Goal: Task Accomplishment & Management: Manage account settings

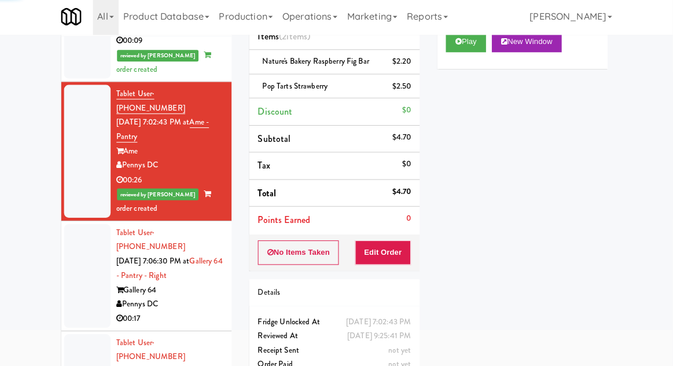
scroll to position [312, 0]
click at [87, 230] on div at bounding box center [91, 276] width 46 height 103
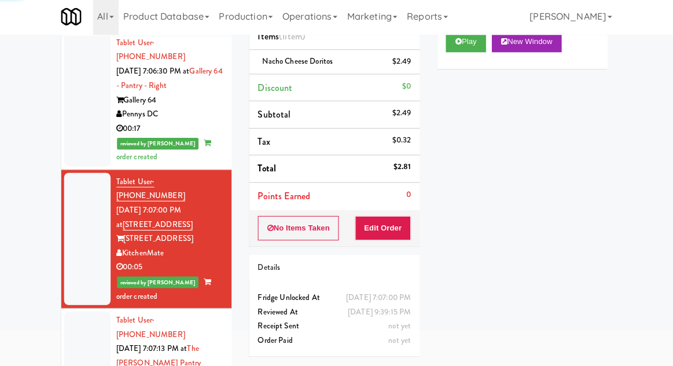
click at [81, 312] on div at bounding box center [91, 363] width 46 height 103
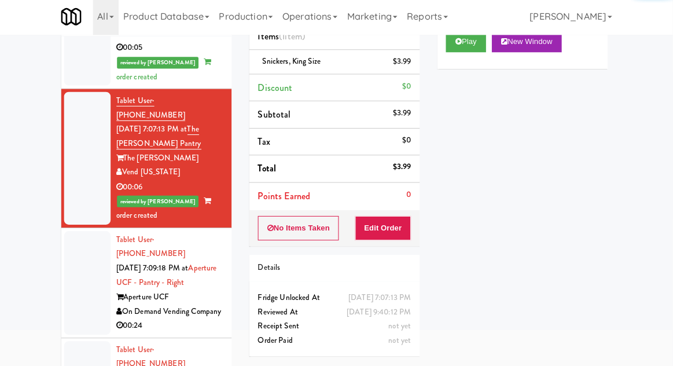
scroll to position [720, 0]
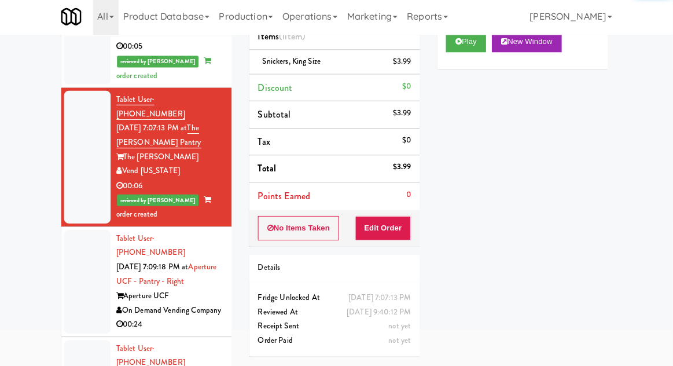
click at [83, 231] on div at bounding box center [91, 282] width 46 height 103
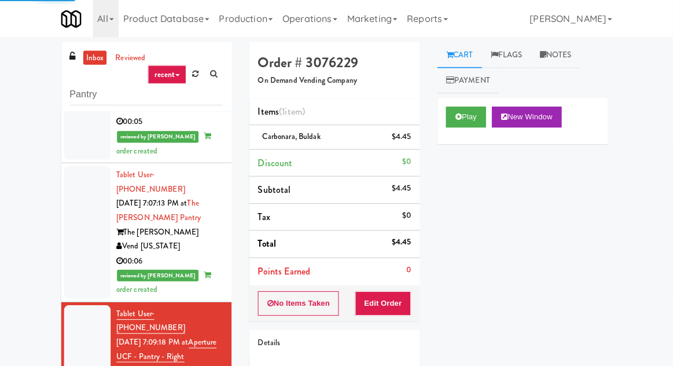
click at [101, 60] on link "inbox" at bounding box center [99, 57] width 24 height 14
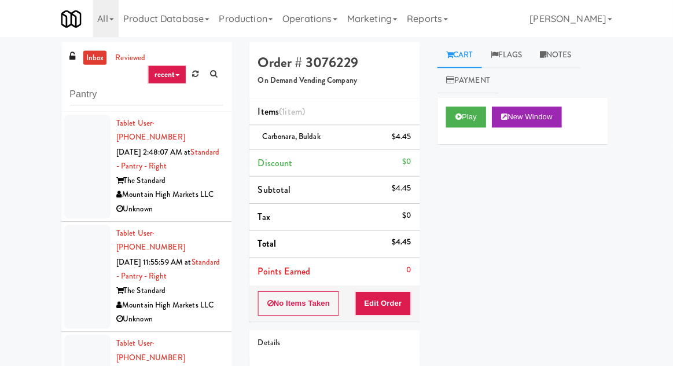
click at [80, 184] on div at bounding box center [91, 165] width 46 height 103
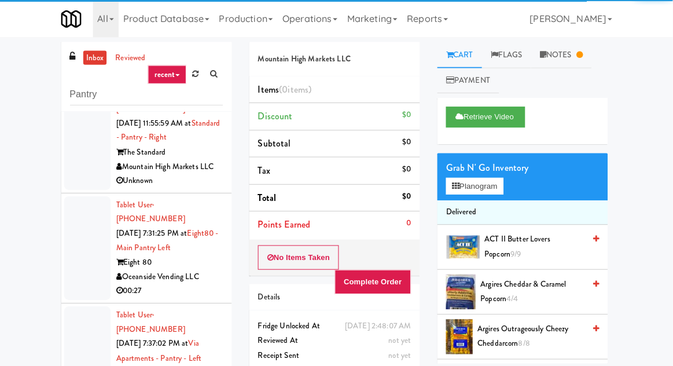
scroll to position [167, 0]
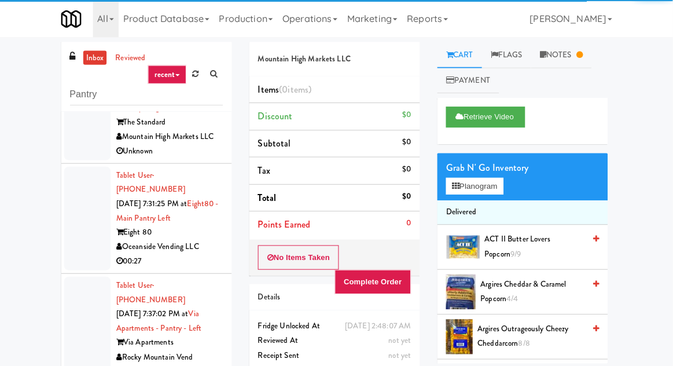
click at [75, 186] on div at bounding box center [91, 217] width 46 height 103
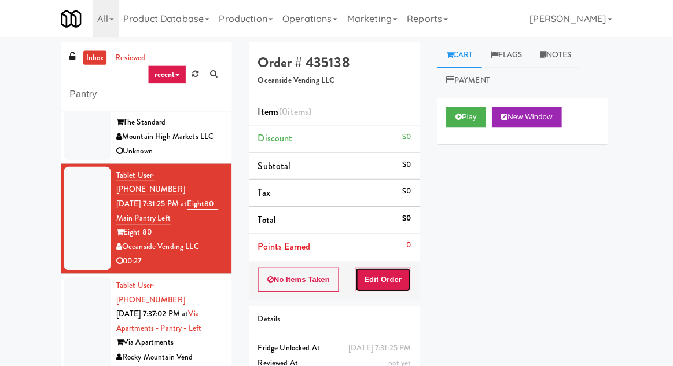
click at [375, 285] on button "Edit Order" at bounding box center [385, 278] width 56 height 24
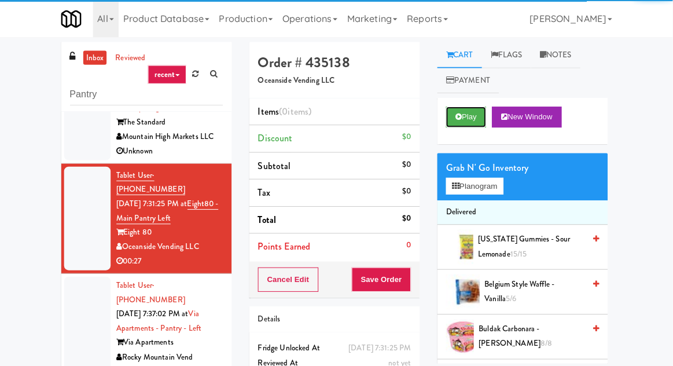
click at [459, 118] on icon at bounding box center [460, 116] width 6 height 8
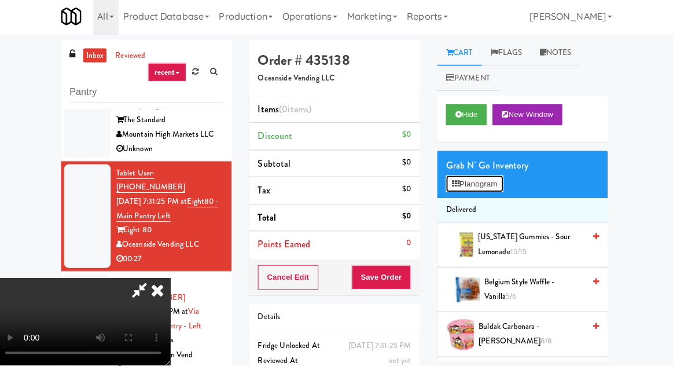
click at [499, 178] on button "Planogram" at bounding box center [476, 185] width 57 height 17
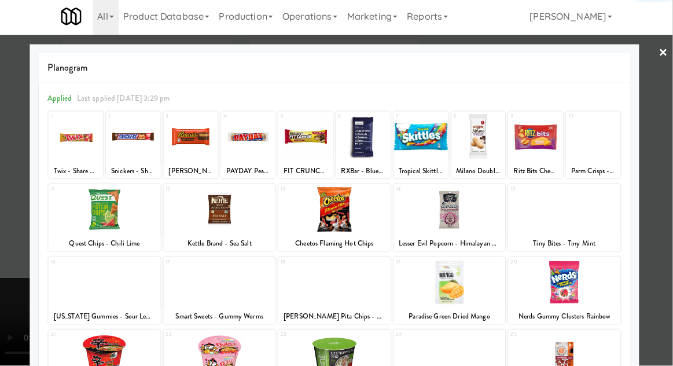
click at [211, 360] on div at bounding box center [223, 355] width 112 height 45
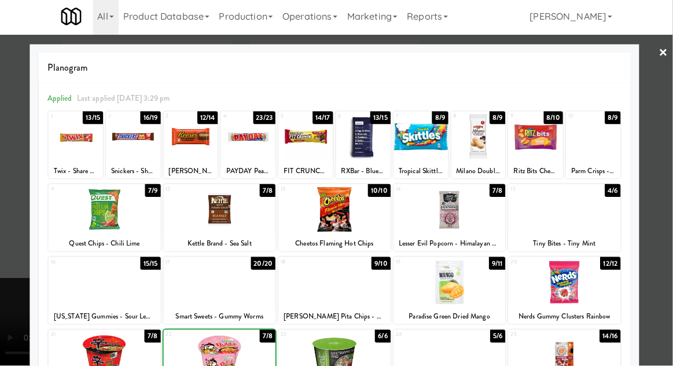
click at [667, 124] on div at bounding box center [336, 183] width 673 height 366
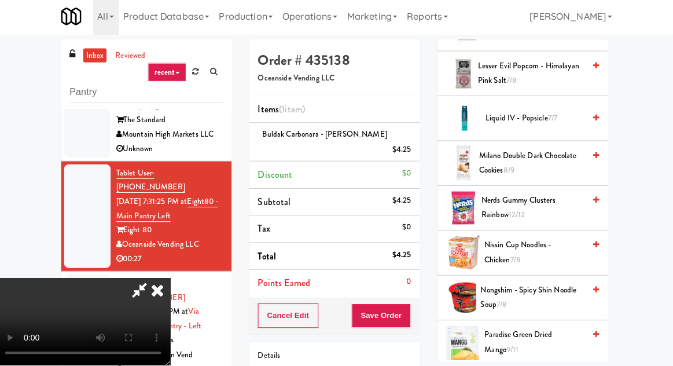
scroll to position [626, 0]
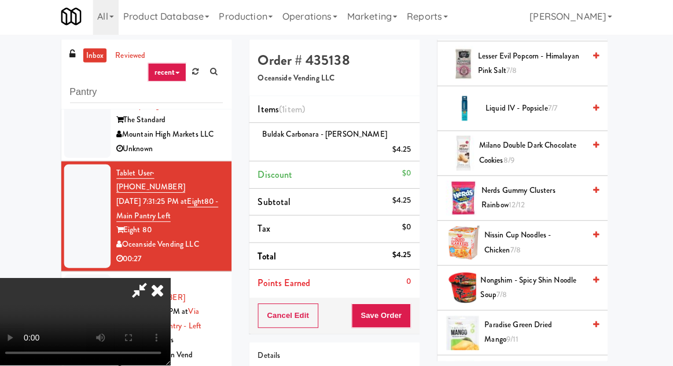
click at [566, 153] on span "Milano Double Dark Chocolate Cookies 8/9" at bounding box center [533, 154] width 105 height 28
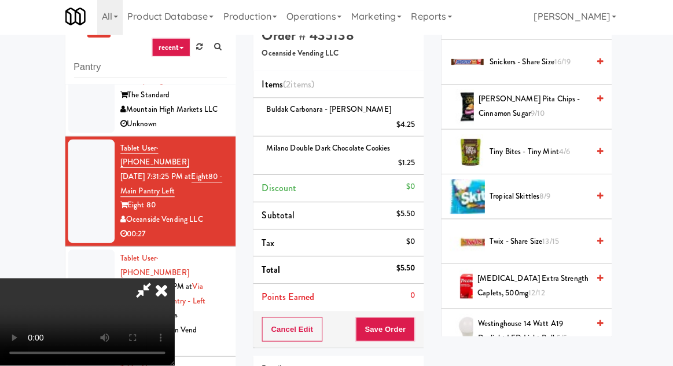
scroll to position [1312, 0]
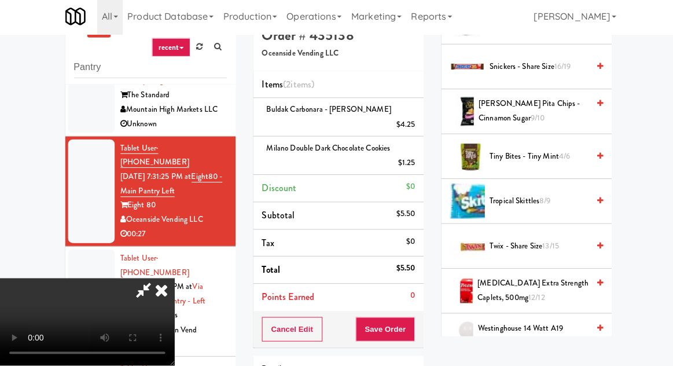
click at [560, 157] on span "4/6" at bounding box center [561, 157] width 11 height 11
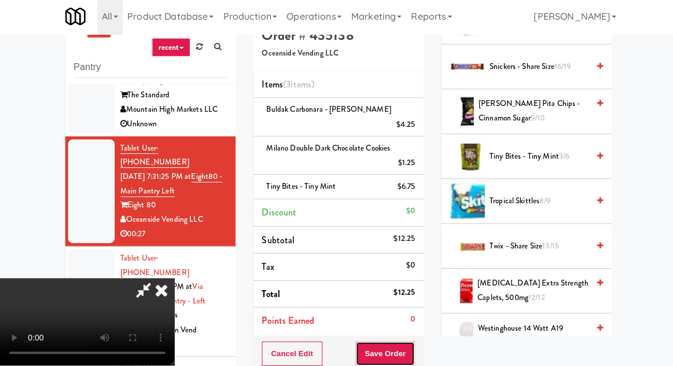
click at [409, 346] on button "Save Order" at bounding box center [383, 354] width 59 height 24
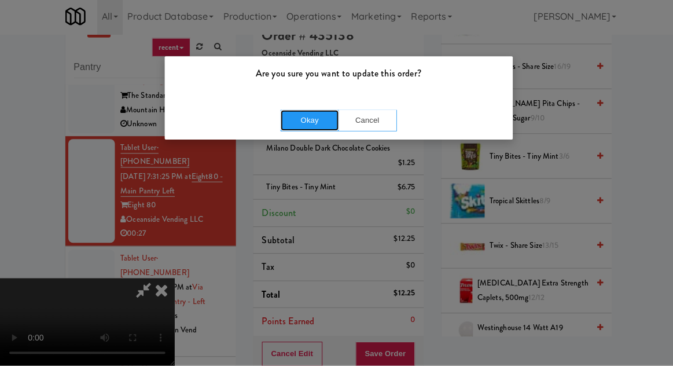
click at [294, 131] on button "Okay" at bounding box center [308, 122] width 58 height 21
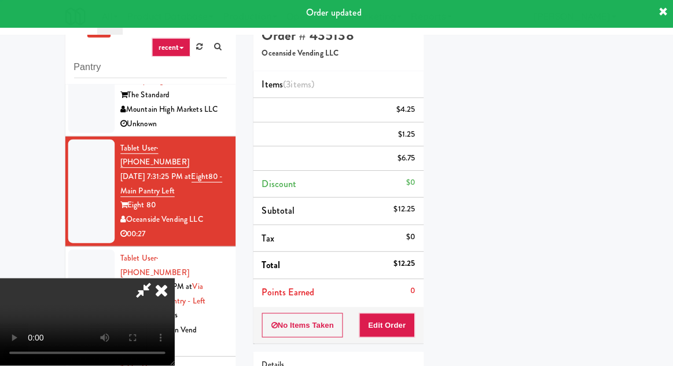
scroll to position [0, 0]
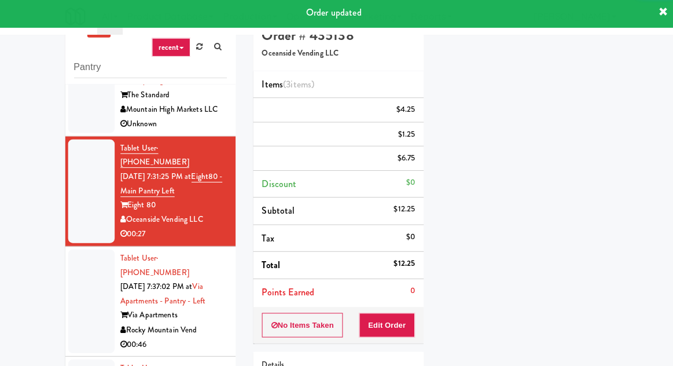
click at [89, 255] on div at bounding box center [91, 302] width 46 height 103
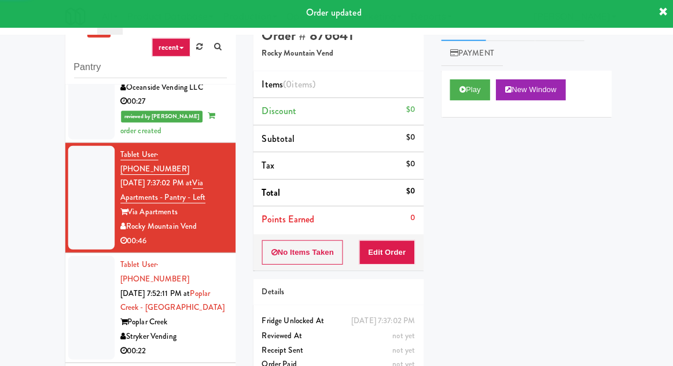
scroll to position [295, 0]
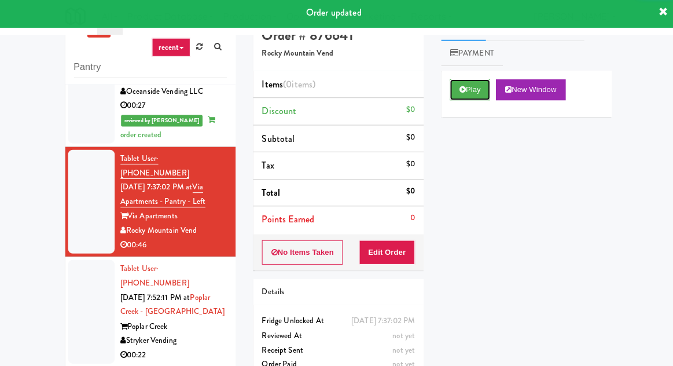
click at [456, 97] on button "Play" at bounding box center [468, 92] width 40 height 21
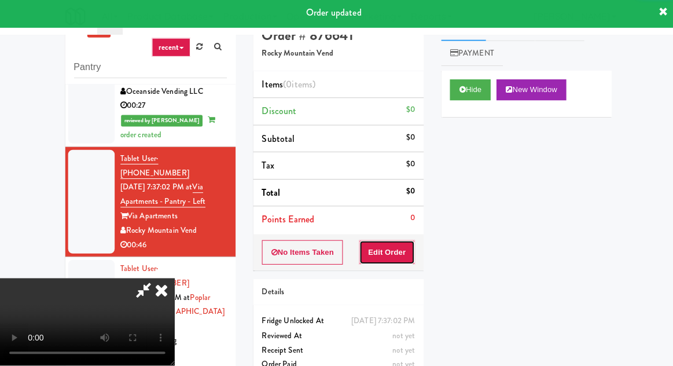
click at [381, 261] on button "Edit Order" at bounding box center [385, 253] width 56 height 24
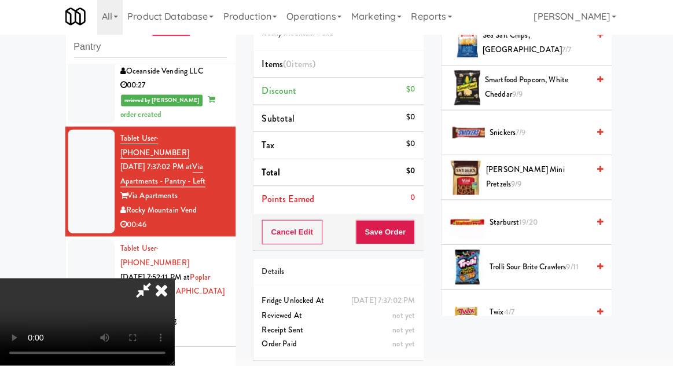
scroll to position [1175, 0]
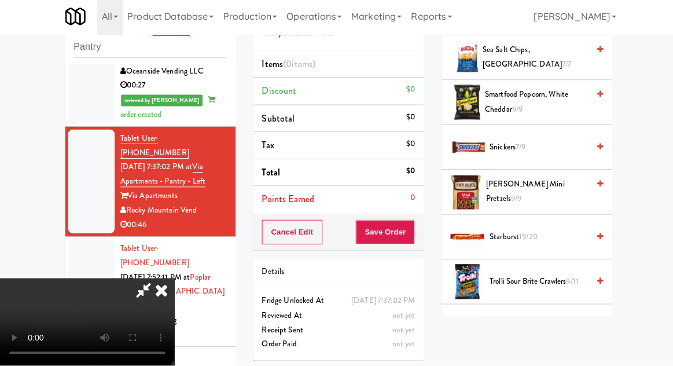
click at [563, 98] on span "Smartfood Popcorn, White Cheddar 9/9" at bounding box center [533, 104] width 103 height 28
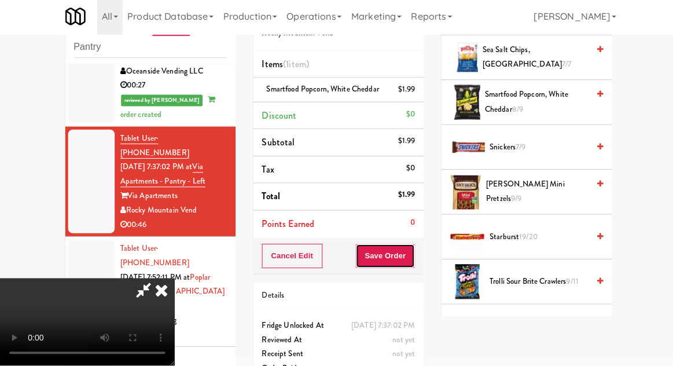
click at [410, 263] on button "Save Order" at bounding box center [383, 257] width 59 height 24
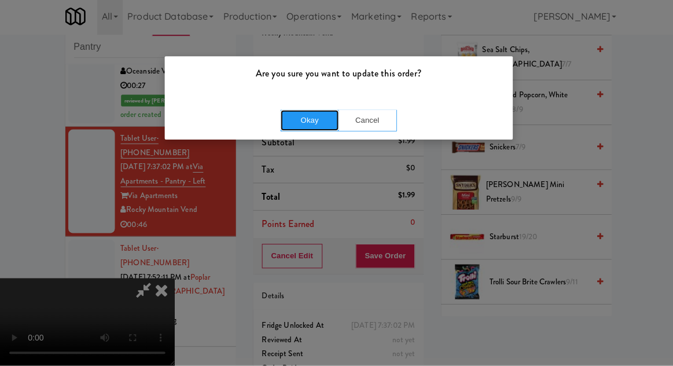
click at [303, 120] on button "Okay" at bounding box center [308, 122] width 58 height 21
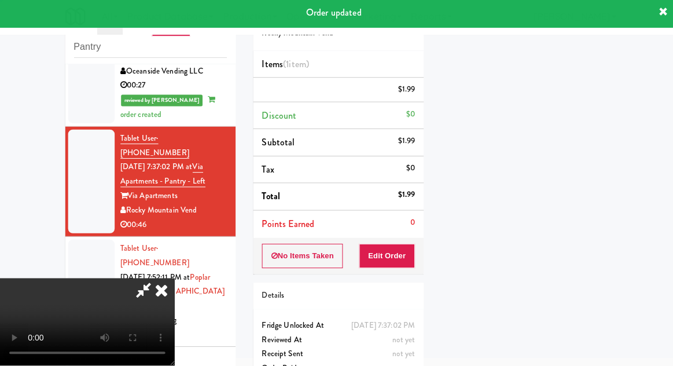
scroll to position [0, 0]
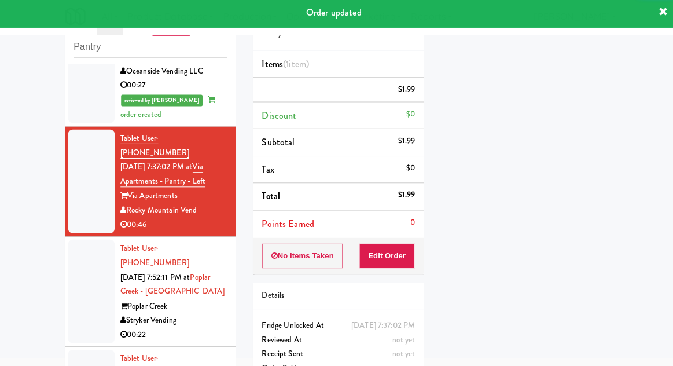
click at [75, 241] on div at bounding box center [91, 292] width 46 height 103
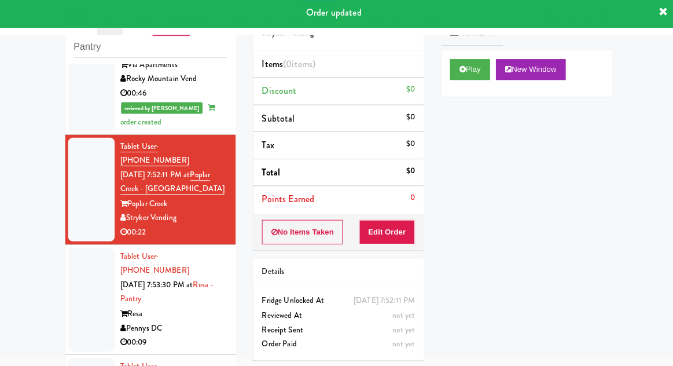
scroll to position [426, 0]
click at [459, 74] on icon at bounding box center [460, 72] width 6 height 8
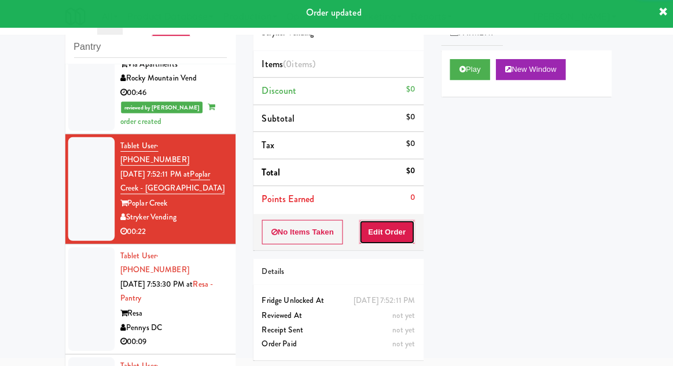
click at [397, 232] on button "Edit Order" at bounding box center [385, 233] width 56 height 24
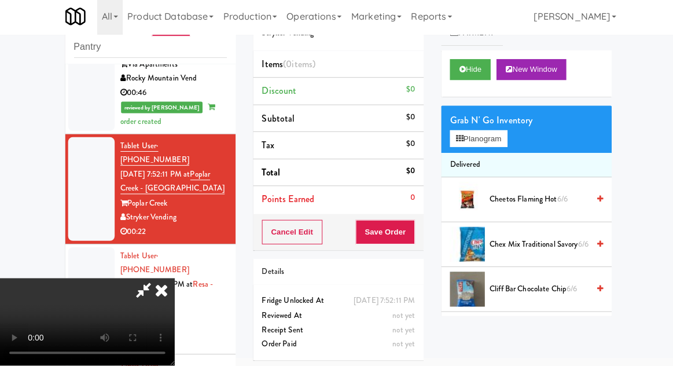
click at [508, 196] on span "Cheetos Flaming Hot 6/6" at bounding box center [536, 201] width 98 height 14
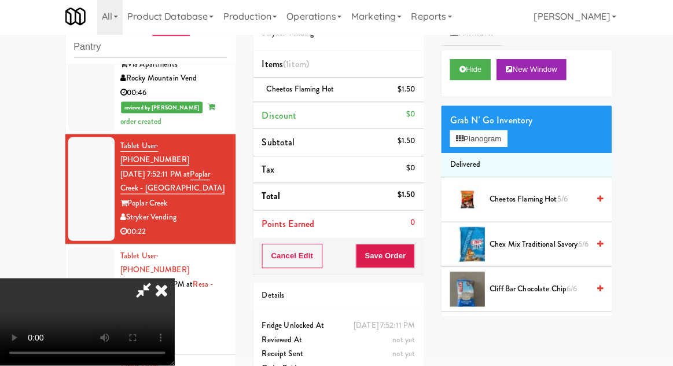
click at [411, 89] on link at bounding box center [411, 96] width 10 height 14
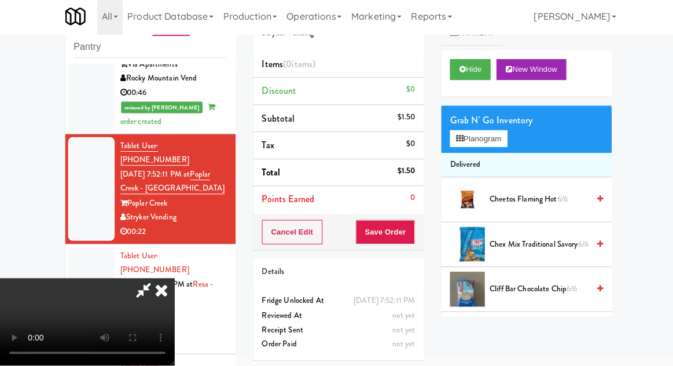
click at [412, 95] on div "$0" at bounding box center [408, 92] width 9 height 14
click at [491, 146] on button "Planogram" at bounding box center [476, 140] width 57 height 17
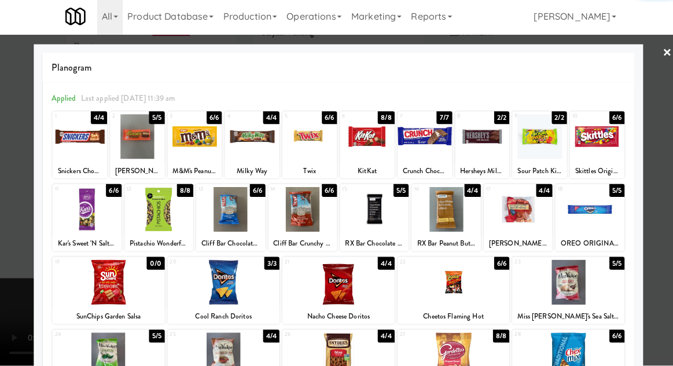
click at [455, 221] on div at bounding box center [443, 210] width 68 height 45
click at [661, 157] on div at bounding box center [336, 183] width 673 height 366
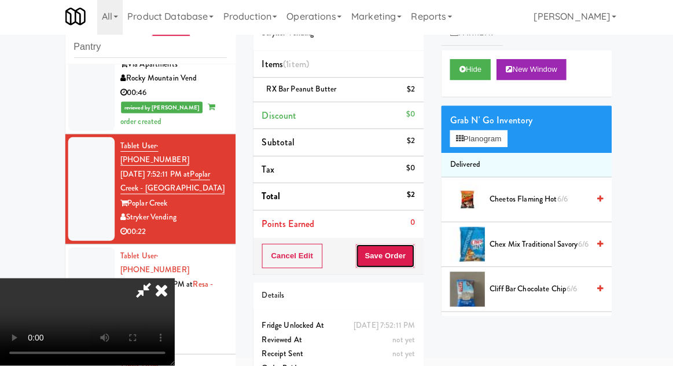
click at [411, 263] on button "Save Order" at bounding box center [383, 257] width 59 height 24
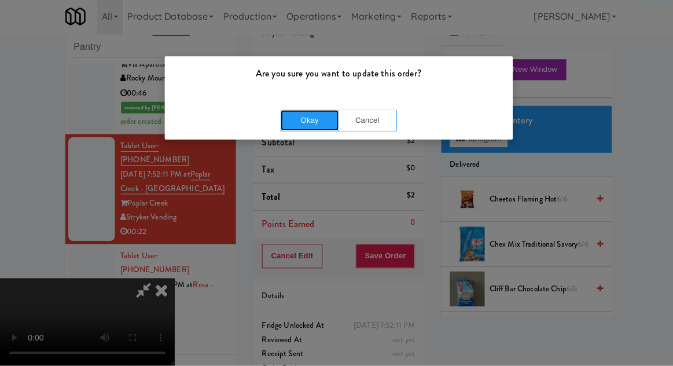
click at [306, 114] on button "Okay" at bounding box center [308, 122] width 58 height 21
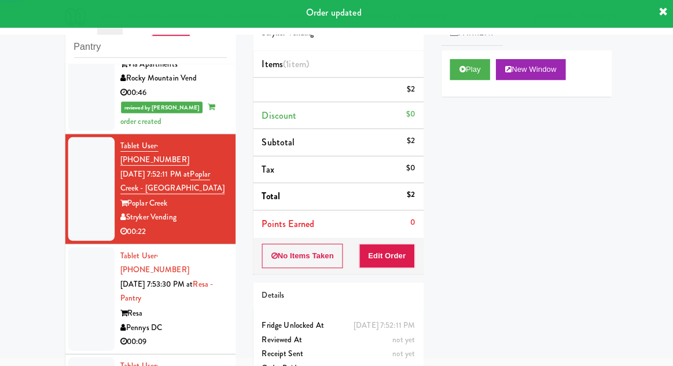
click at [85, 248] on div at bounding box center [91, 299] width 46 height 103
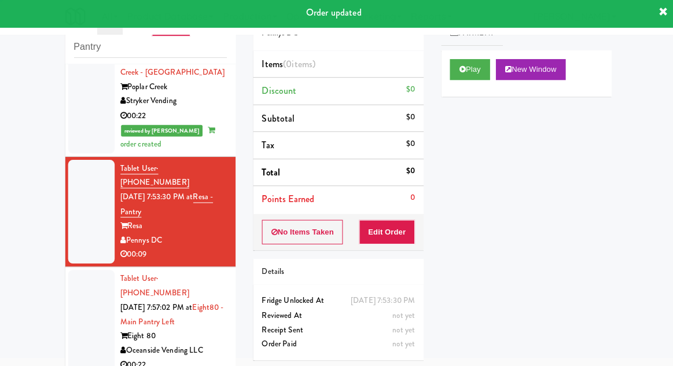
scroll to position [578, 0]
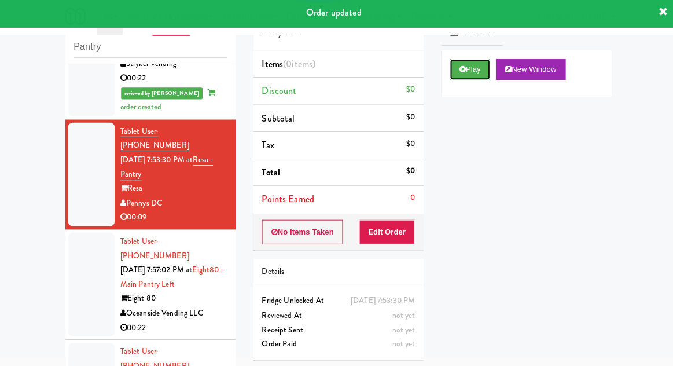
click at [456, 81] on button "Play" at bounding box center [468, 71] width 40 height 21
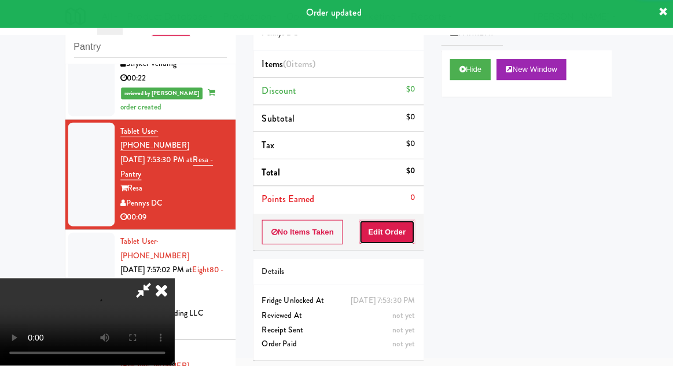
click at [400, 230] on button "Edit Order" at bounding box center [385, 233] width 56 height 24
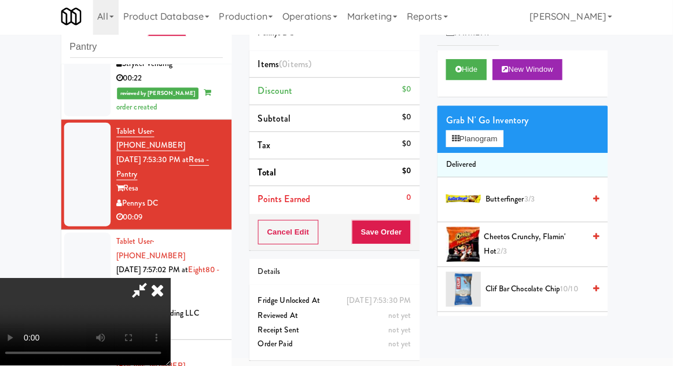
scroll to position [0, 0]
click at [496, 146] on button "Planogram" at bounding box center [476, 140] width 57 height 17
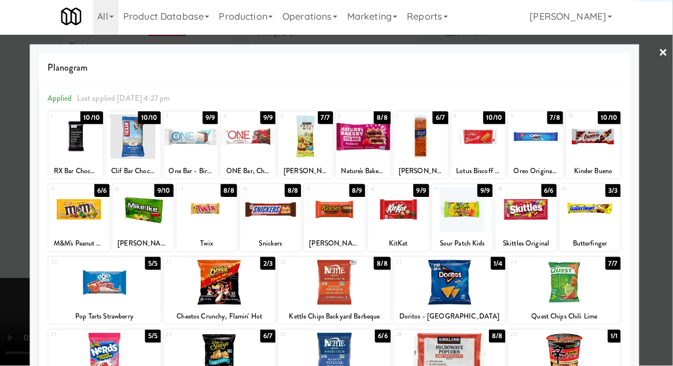
click at [273, 225] on div at bounding box center [273, 210] width 61 height 45
click at [268, 222] on div at bounding box center [273, 210] width 61 height 45
click at [662, 153] on div at bounding box center [336, 183] width 673 height 366
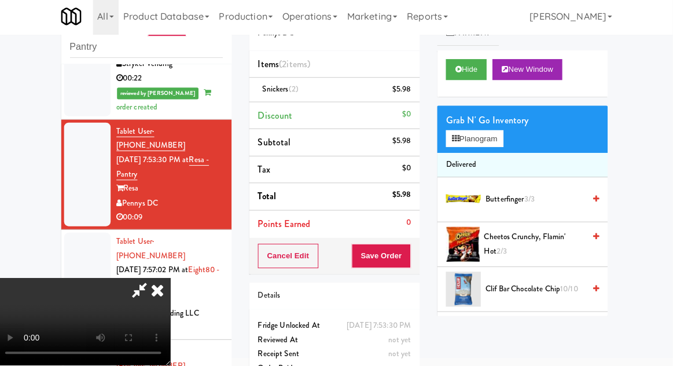
scroll to position [42, 0]
click at [409, 258] on button "Save Order" at bounding box center [383, 257] width 59 height 24
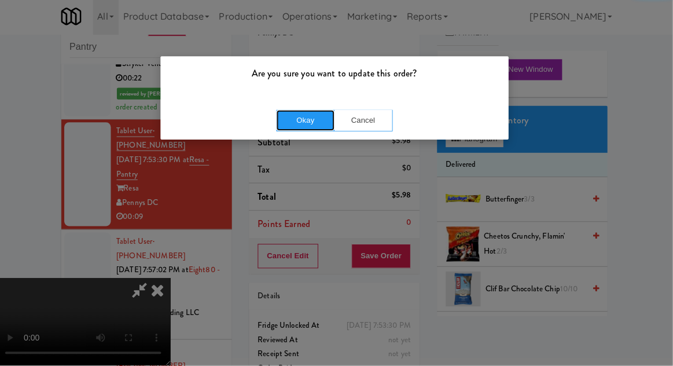
click at [311, 115] on button "Okay" at bounding box center [308, 122] width 58 height 21
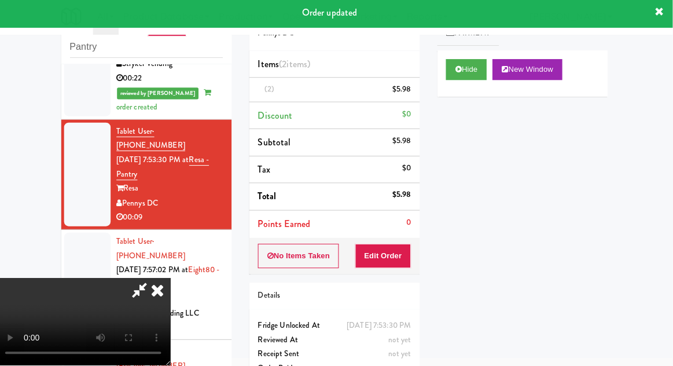
scroll to position [0, 0]
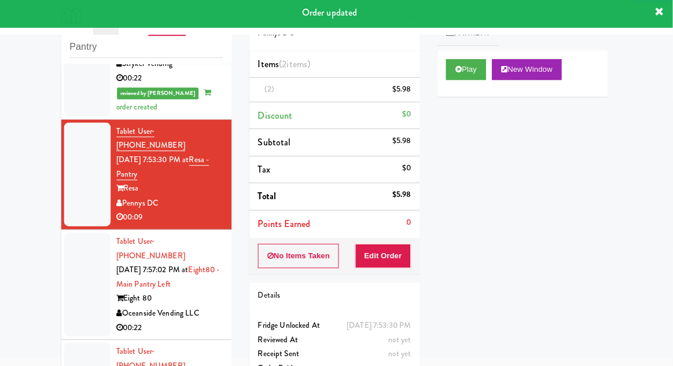
click at [73, 234] on div at bounding box center [91, 285] width 46 height 103
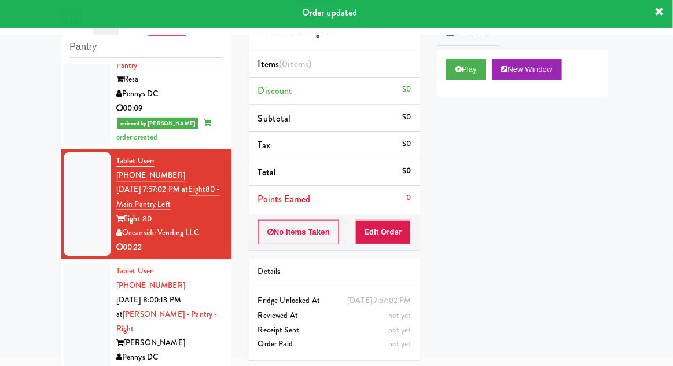
scroll to position [686, 0]
click at [459, 76] on button "Play" at bounding box center [468, 71] width 40 height 21
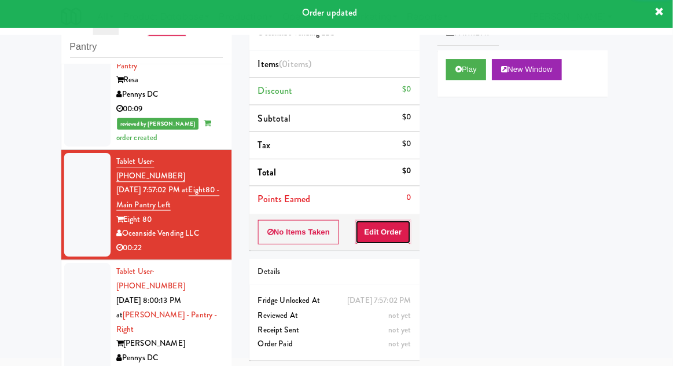
click at [403, 230] on button "Edit Order" at bounding box center [385, 233] width 56 height 24
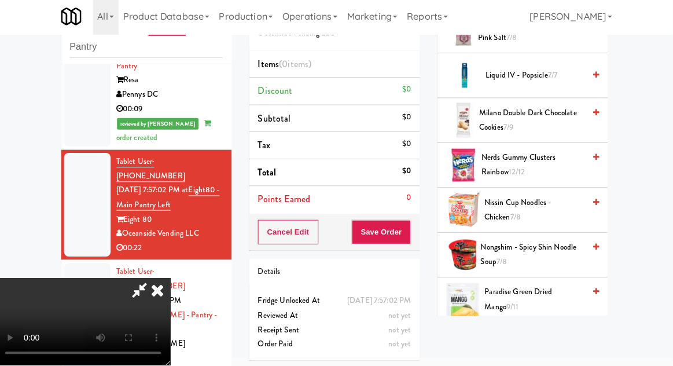
scroll to position [614, 0]
click at [580, 156] on span "Nerds Gummy Clusters Rainbow 12/12" at bounding box center [534, 166] width 102 height 28
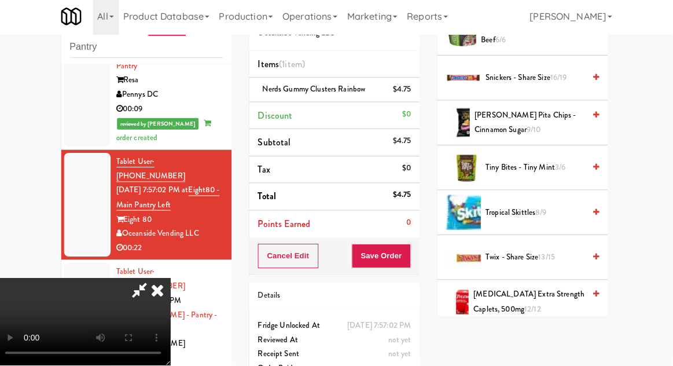
scroll to position [1301, 0]
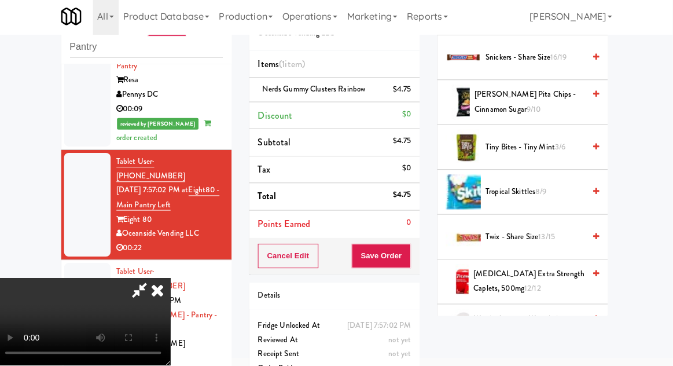
click at [558, 186] on span "Tropical Skittles 8/9" at bounding box center [536, 193] width 98 height 14
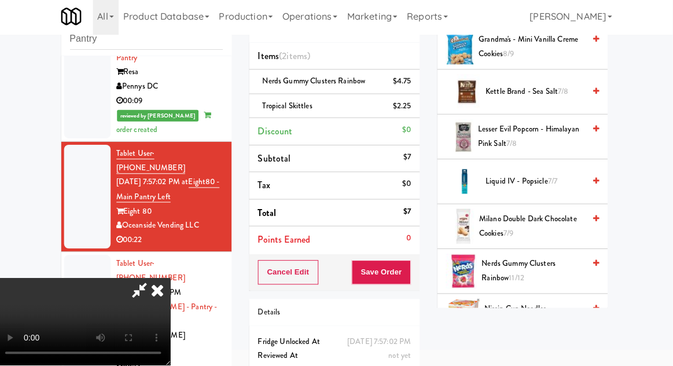
scroll to position [500, 0]
click at [548, 221] on span "Milano Double Dark Chocolate Cookies 7/9" at bounding box center [533, 227] width 105 height 28
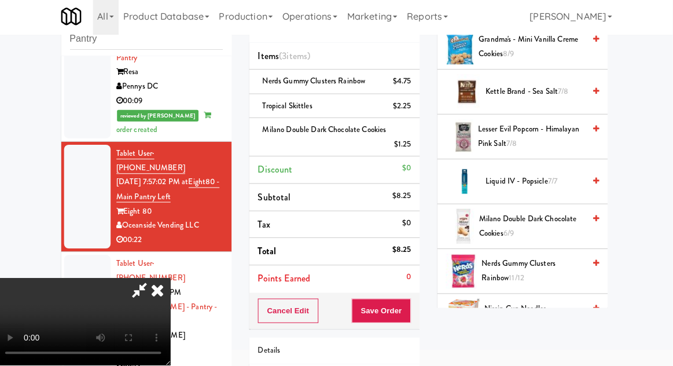
scroll to position [0, 0]
click at [547, 221] on span "Milano Double Dark Chocolate Cookies 6/9" at bounding box center [533, 227] width 105 height 28
click at [413, 315] on button "Save Order" at bounding box center [383, 311] width 59 height 24
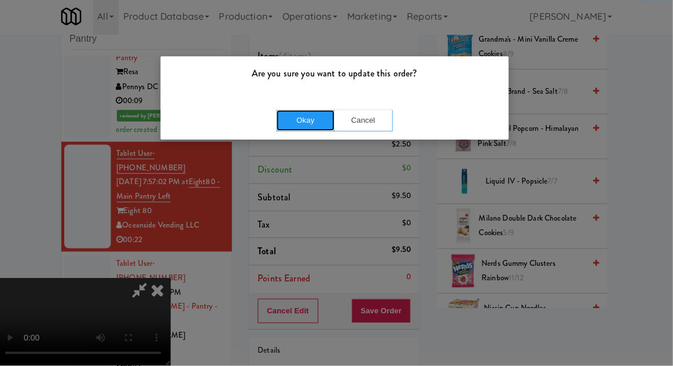
click at [317, 131] on button "Okay" at bounding box center [308, 122] width 58 height 21
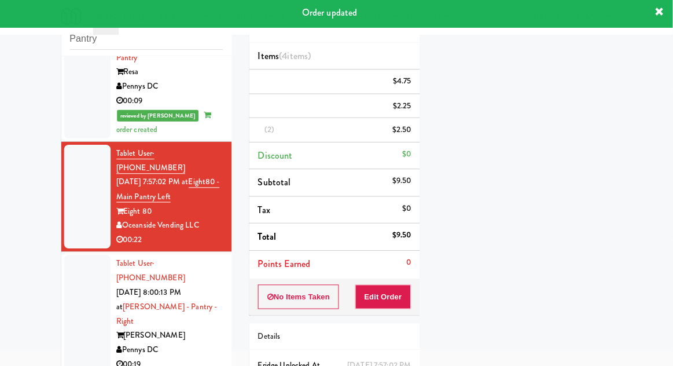
scroll to position [0, 0]
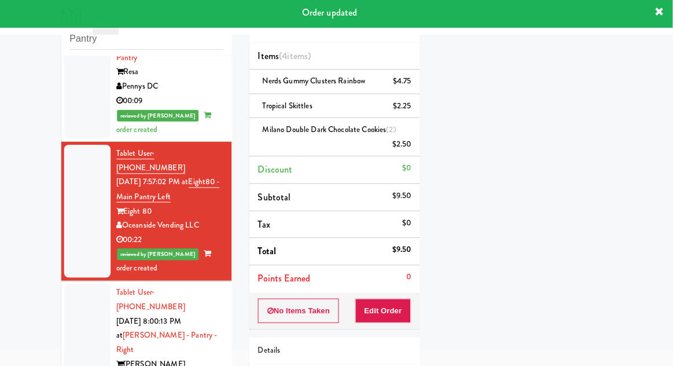
click at [83, 285] on div at bounding box center [91, 344] width 46 height 118
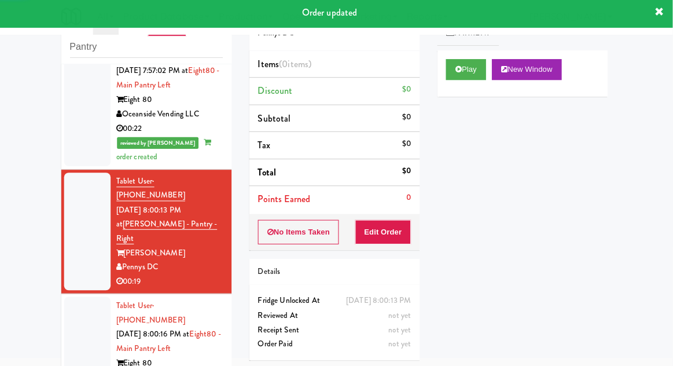
scroll to position [807, 0]
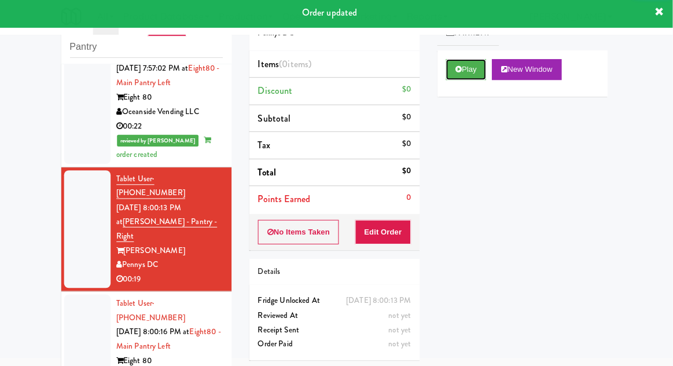
click at [461, 73] on icon at bounding box center [460, 72] width 6 height 8
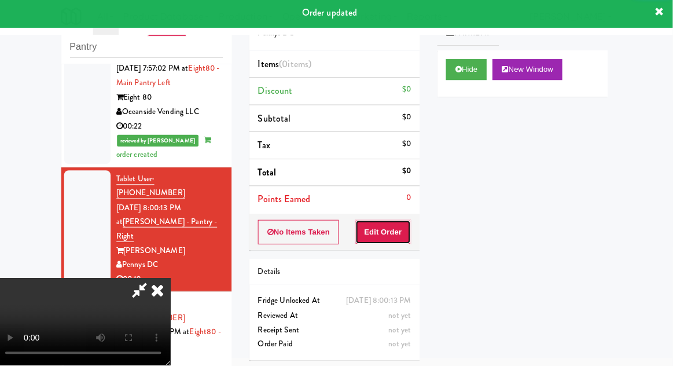
click at [398, 230] on button "Edit Order" at bounding box center [385, 233] width 56 height 24
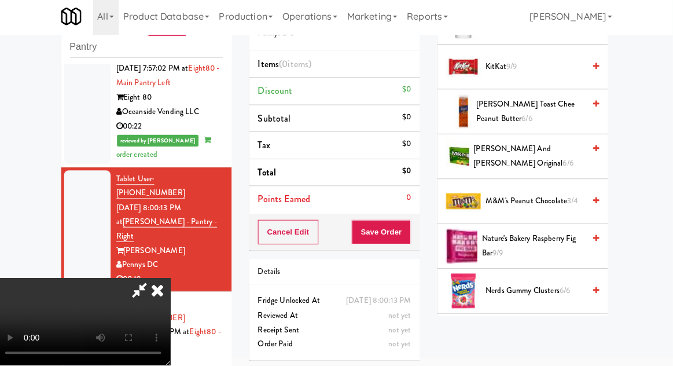
scroll to position [658, 0]
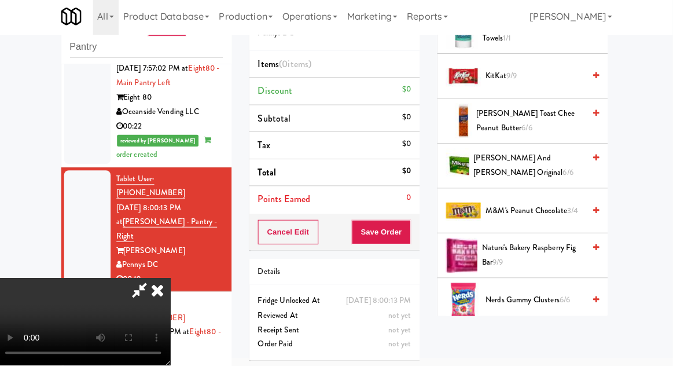
click at [570, 167] on span "[PERSON_NAME] and [PERSON_NAME] Original 6/6" at bounding box center [530, 167] width 111 height 28
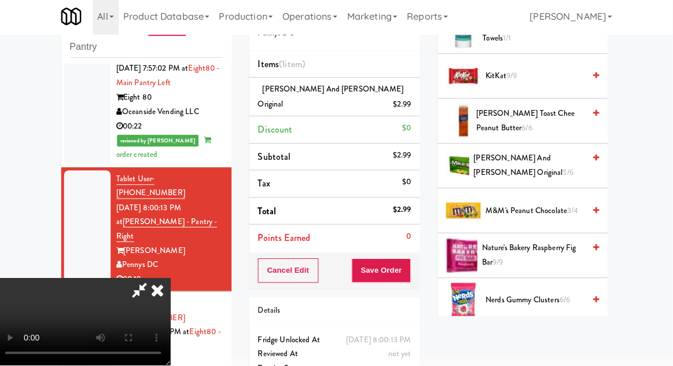
scroll to position [42, 0]
click at [411, 267] on button "Save Order" at bounding box center [383, 271] width 59 height 24
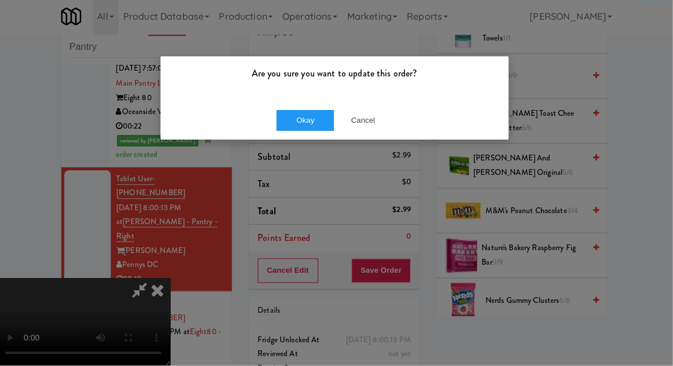
click at [300, 100] on div "Are you sure you want to update this order?" at bounding box center [337, 80] width 346 height 44
click at [299, 123] on button "Okay" at bounding box center [308, 122] width 58 height 21
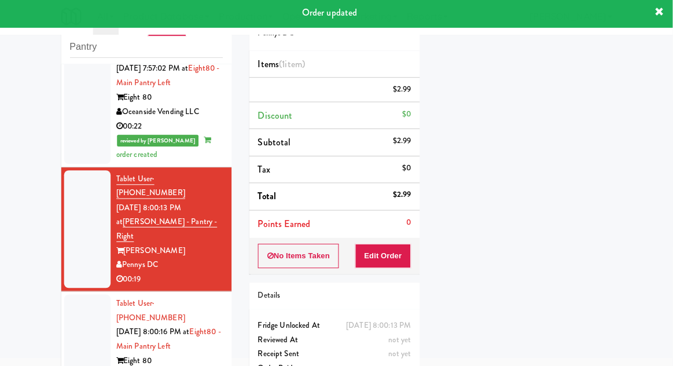
scroll to position [0, 0]
click at [70, 295] on div at bounding box center [91, 346] width 46 height 103
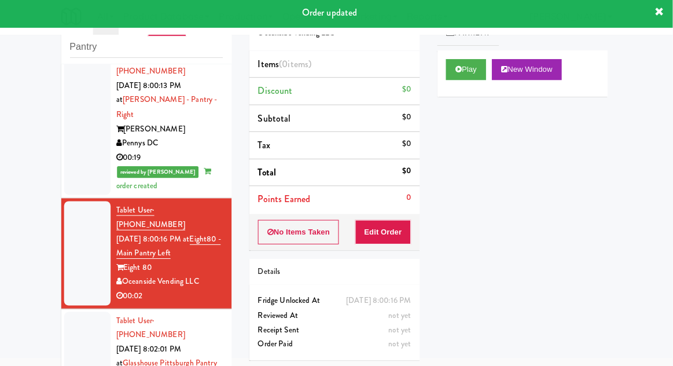
scroll to position [928, 0]
click at [466, 79] on button "Play" at bounding box center [468, 71] width 40 height 21
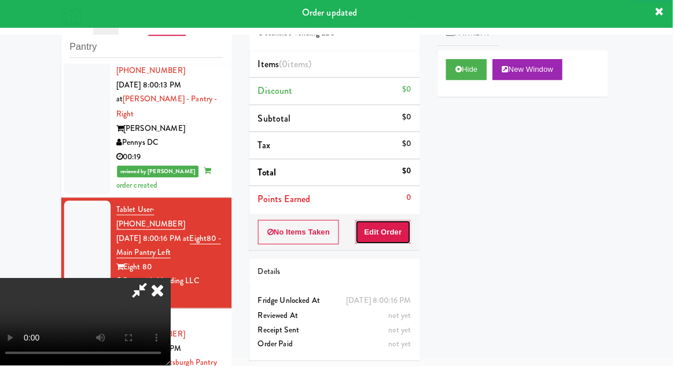
click at [399, 241] on button "Edit Order" at bounding box center [385, 233] width 56 height 24
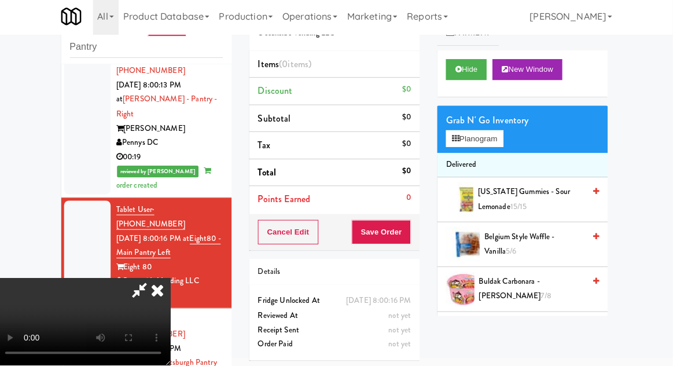
scroll to position [0, 0]
click at [499, 139] on button "Planogram" at bounding box center [476, 140] width 57 height 17
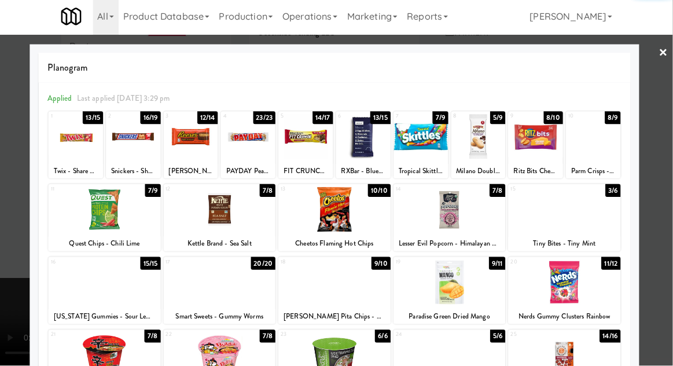
click at [218, 208] on div at bounding box center [223, 210] width 112 height 45
click at [658, 162] on div at bounding box center [336, 183] width 673 height 366
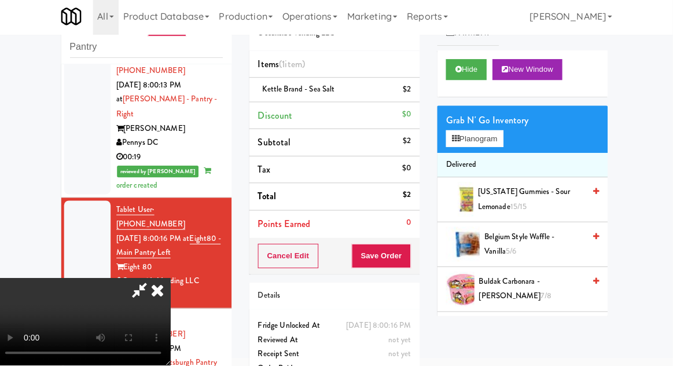
scroll to position [42, 0]
click at [409, 259] on button "Save Order" at bounding box center [383, 257] width 59 height 24
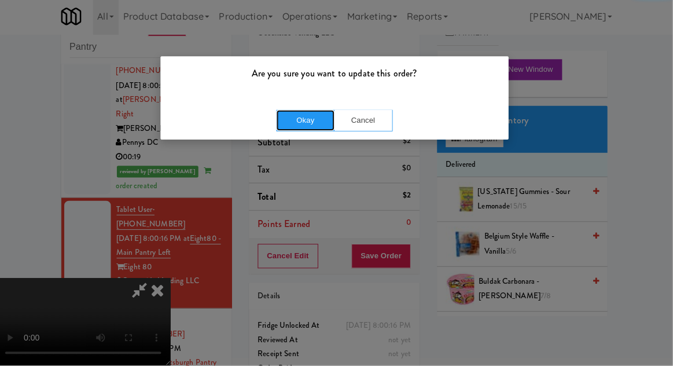
click at [301, 116] on button "Okay" at bounding box center [308, 122] width 58 height 21
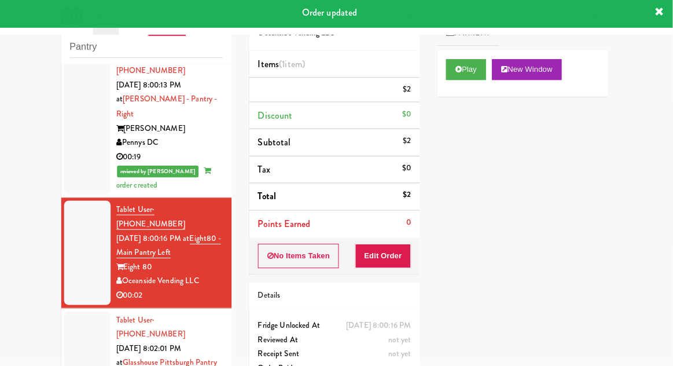
scroll to position [0, 0]
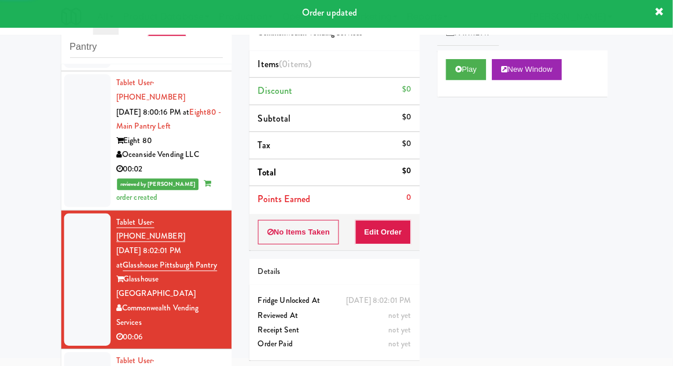
scroll to position [1060, 0]
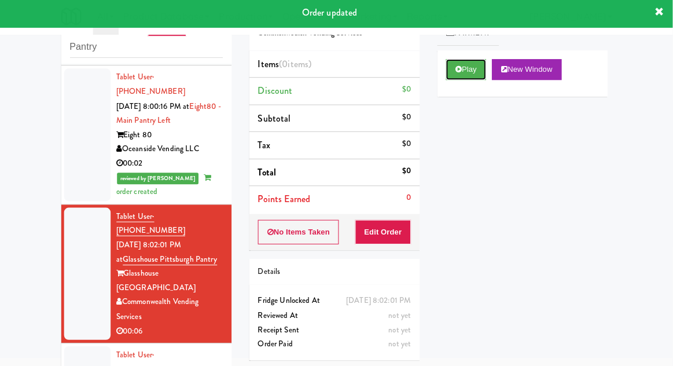
click at [459, 77] on button "Play" at bounding box center [468, 71] width 40 height 21
click at [389, 241] on button "Edit Order" at bounding box center [385, 233] width 56 height 24
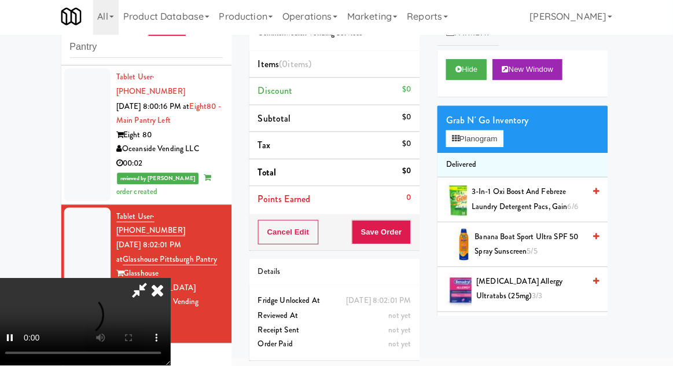
scroll to position [42, 0]
click at [494, 144] on button "Planogram" at bounding box center [476, 140] width 57 height 17
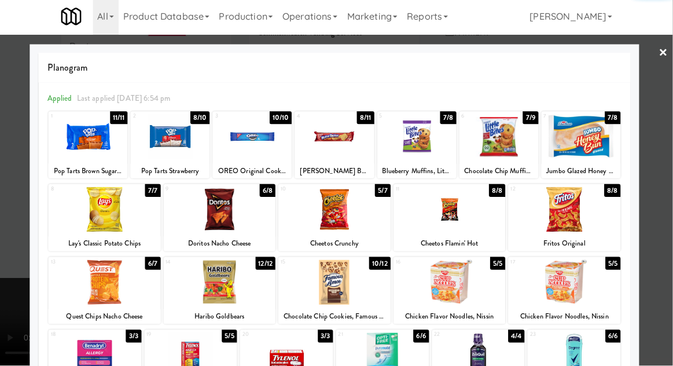
click at [482, 211] on div at bounding box center [451, 210] width 112 height 45
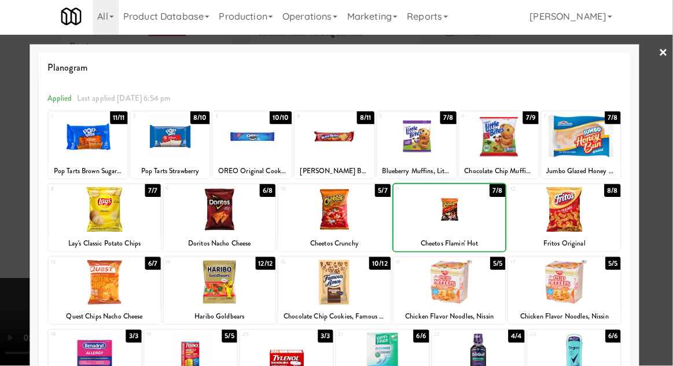
click at [660, 155] on div at bounding box center [336, 183] width 673 height 366
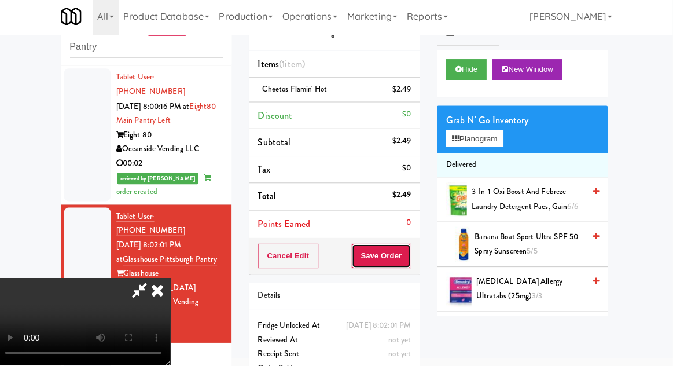
click at [411, 260] on button "Save Order" at bounding box center [383, 257] width 59 height 24
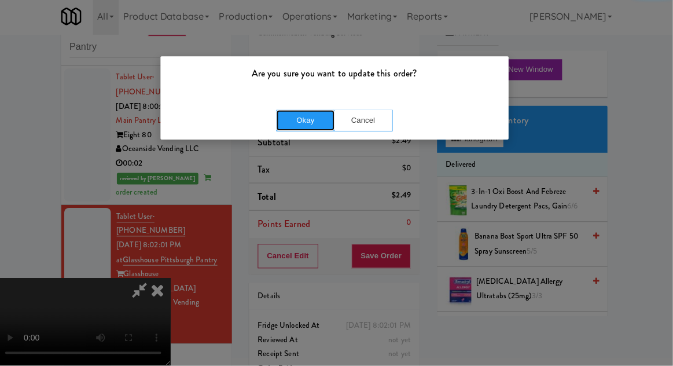
click at [309, 116] on button "Okay" at bounding box center [308, 122] width 58 height 21
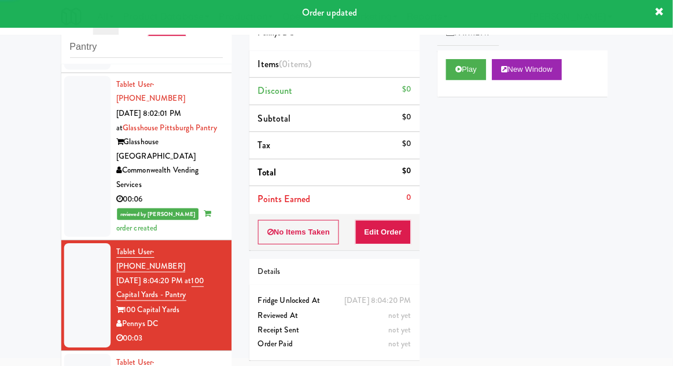
scroll to position [1192, 0]
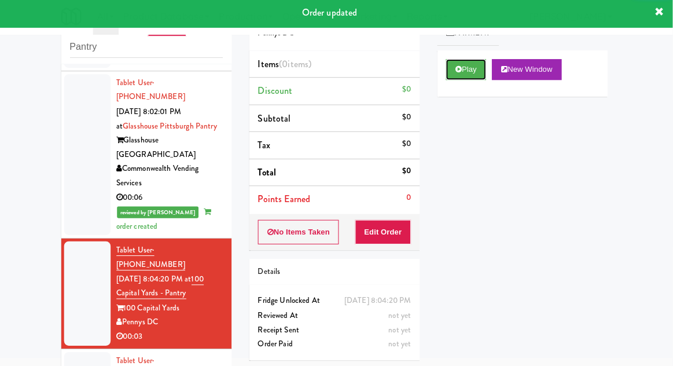
click at [459, 76] on button "Play" at bounding box center [468, 71] width 40 height 21
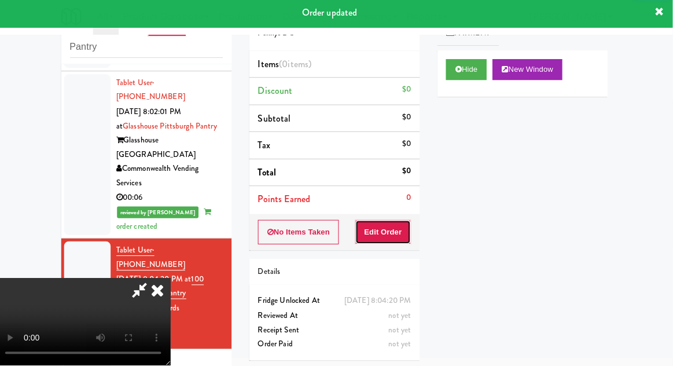
click at [389, 240] on button "Edit Order" at bounding box center [385, 233] width 56 height 24
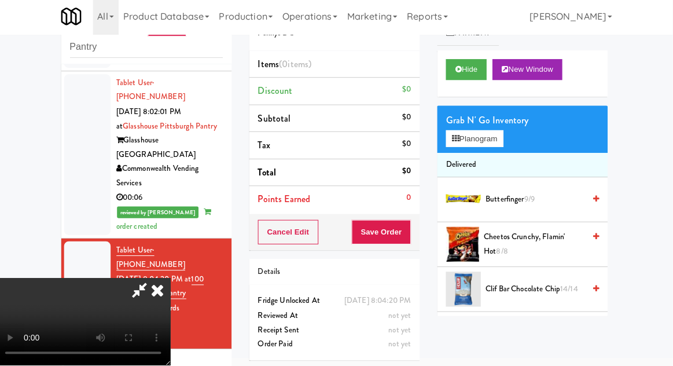
scroll to position [42, 0]
click at [501, 141] on button "Planogram" at bounding box center [476, 140] width 57 height 17
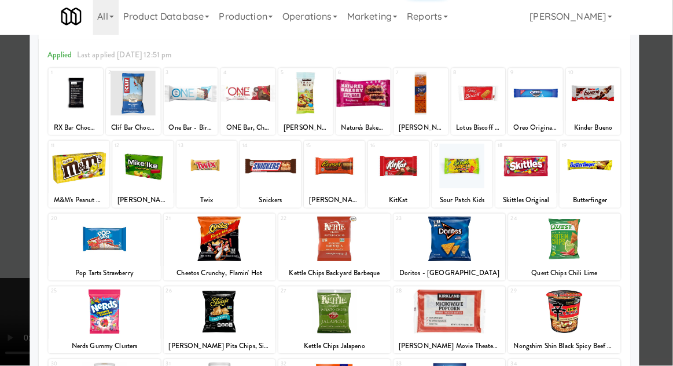
scroll to position [69, 0]
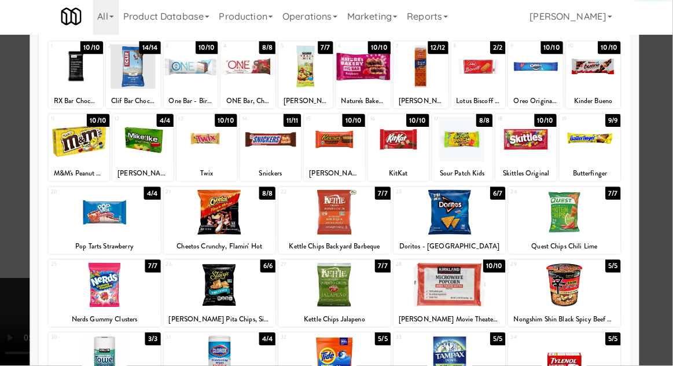
click at [497, 279] on div at bounding box center [451, 285] width 112 height 45
click at [668, 186] on div at bounding box center [336, 183] width 673 height 366
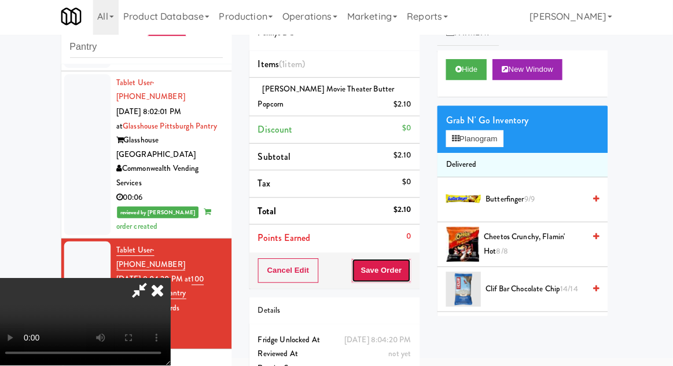
click at [412, 276] on button "Save Order" at bounding box center [383, 271] width 59 height 24
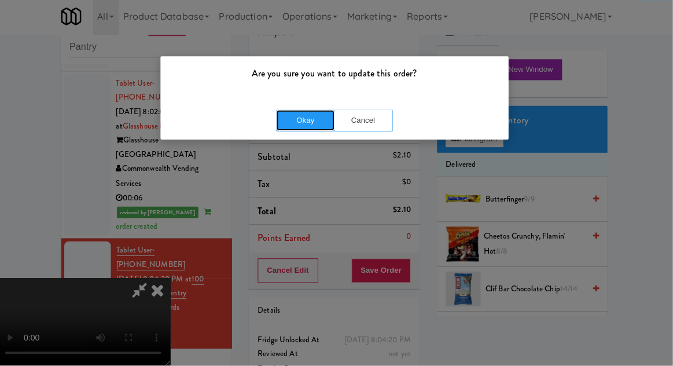
click at [303, 128] on button "Okay" at bounding box center [308, 122] width 58 height 21
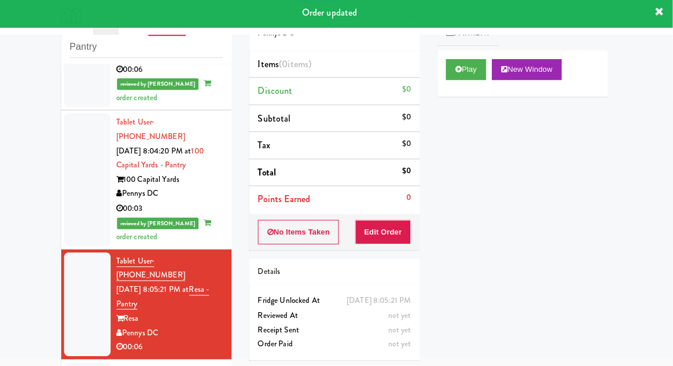
scroll to position [1320, 0]
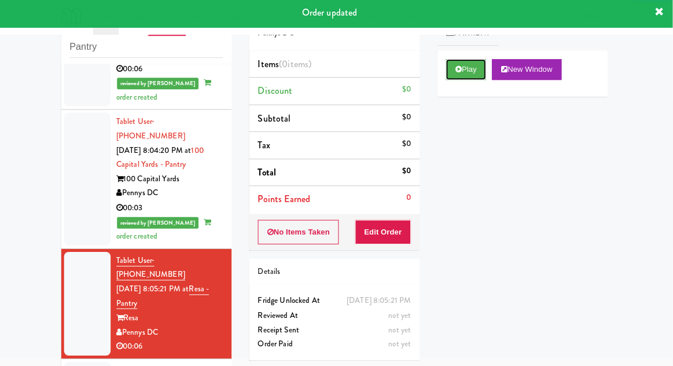
click at [453, 77] on button "Play" at bounding box center [468, 71] width 40 height 21
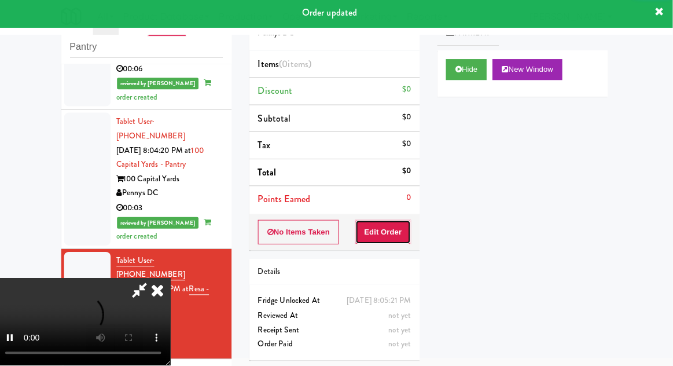
click at [382, 242] on button "Edit Order" at bounding box center [385, 233] width 56 height 24
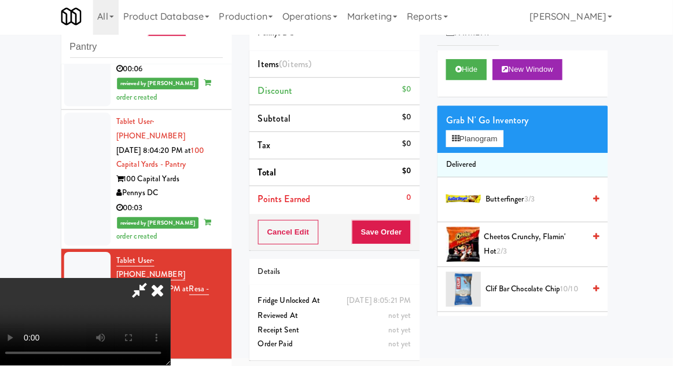
scroll to position [42, 0]
click at [504, 142] on button "Planogram" at bounding box center [476, 140] width 57 height 17
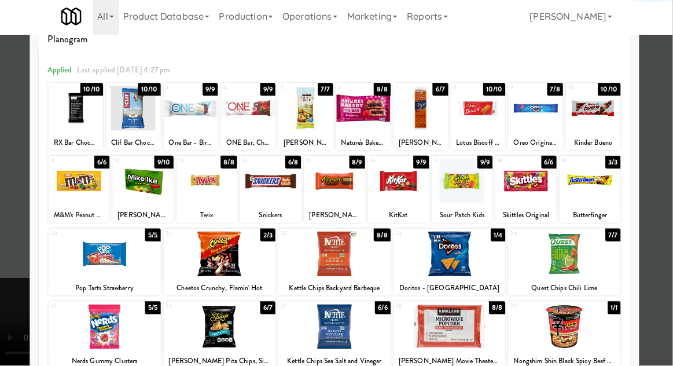
scroll to position [146, 0]
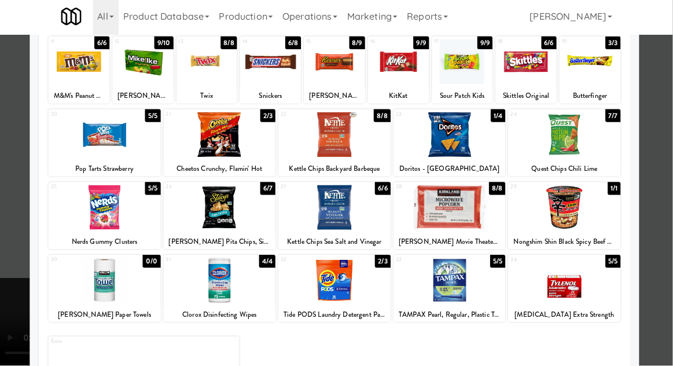
click at [213, 221] on div at bounding box center [223, 208] width 112 height 45
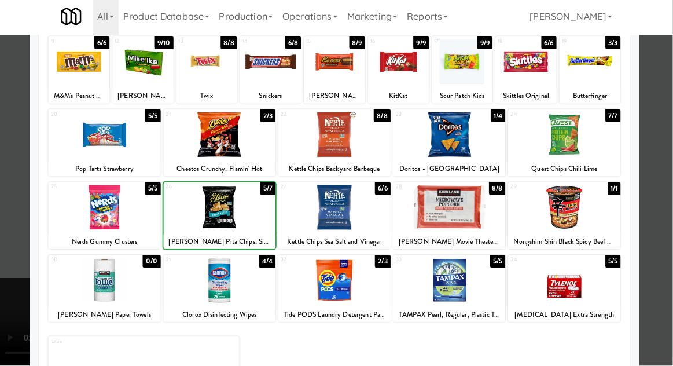
click at [665, 158] on div at bounding box center [336, 183] width 673 height 366
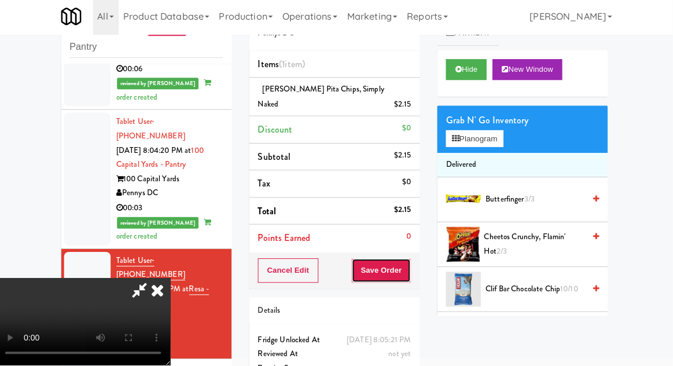
click at [413, 259] on button "Save Order" at bounding box center [383, 271] width 59 height 24
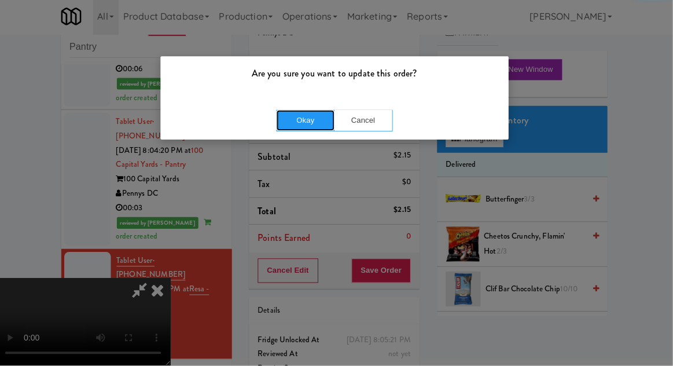
click at [299, 123] on button "Okay" at bounding box center [308, 122] width 58 height 21
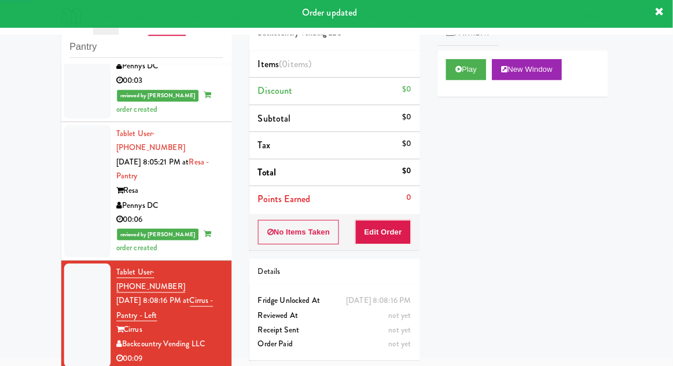
scroll to position [1453, 0]
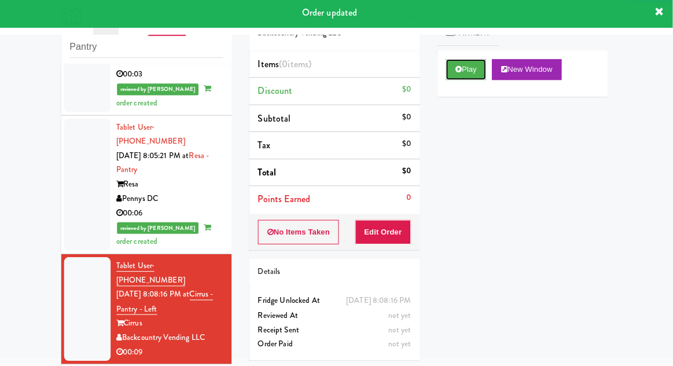
click at [455, 80] on button "Play" at bounding box center [468, 71] width 40 height 21
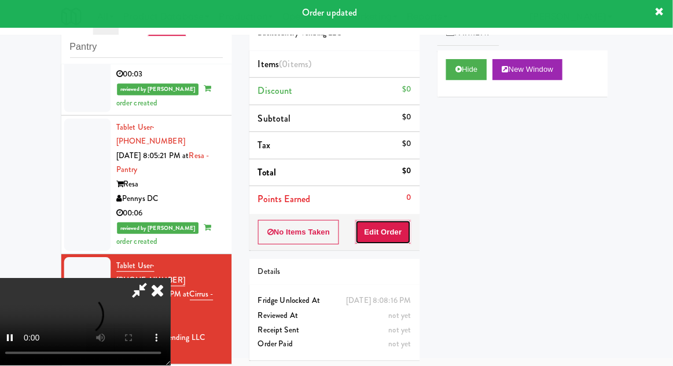
click at [397, 237] on button "Edit Order" at bounding box center [385, 233] width 56 height 24
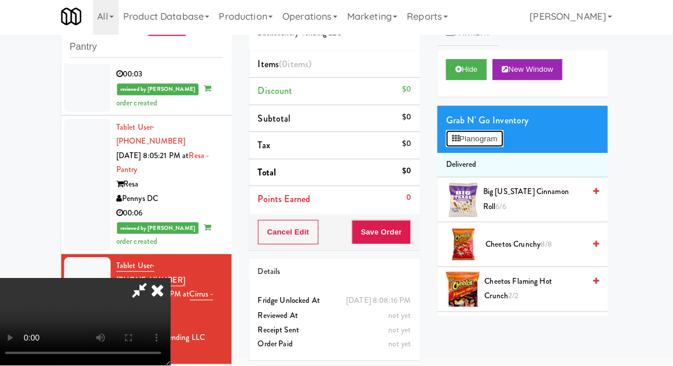
click at [500, 137] on button "Planogram" at bounding box center [476, 140] width 57 height 17
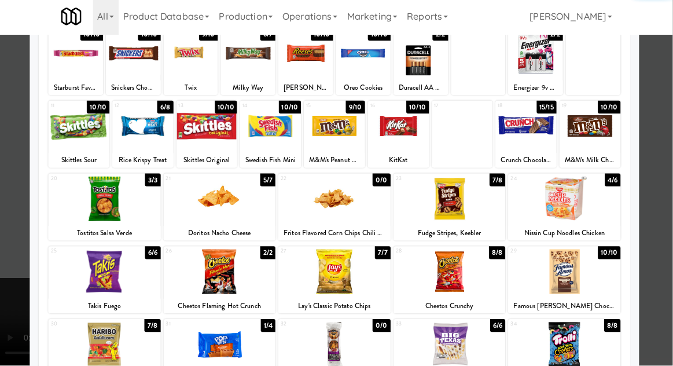
scroll to position [98, 0]
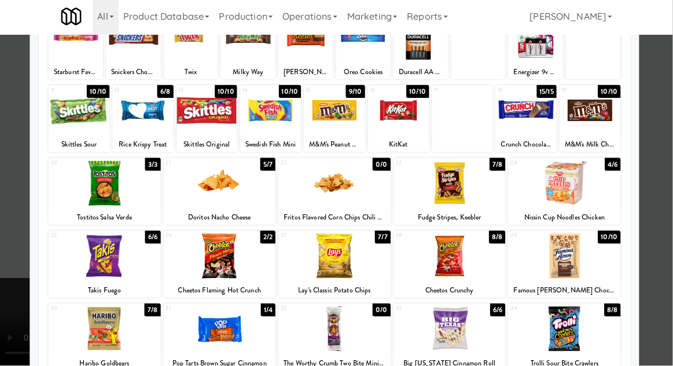
click at [447, 195] on div at bounding box center [451, 184] width 112 height 45
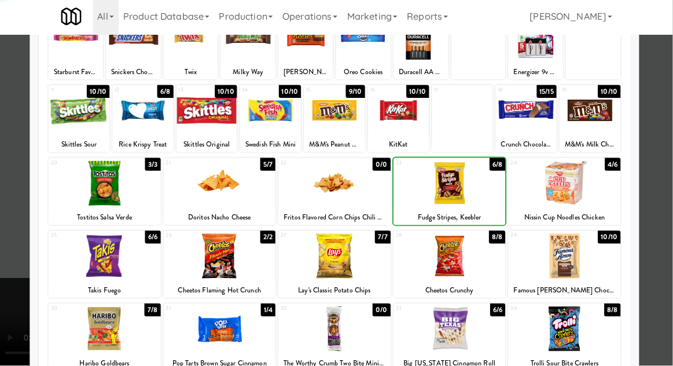
click at [662, 170] on div at bounding box center [336, 183] width 673 height 366
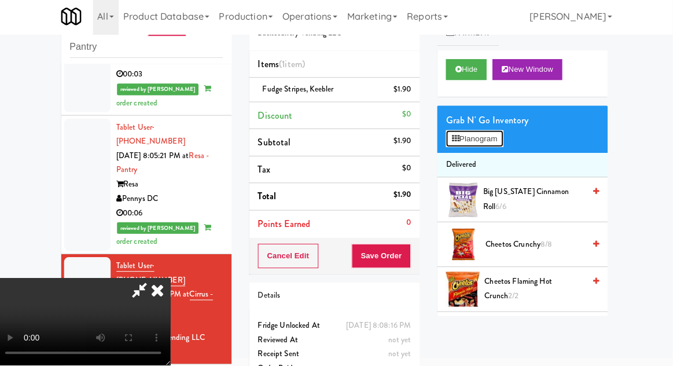
click at [497, 136] on button "Planogram" at bounding box center [476, 140] width 57 height 17
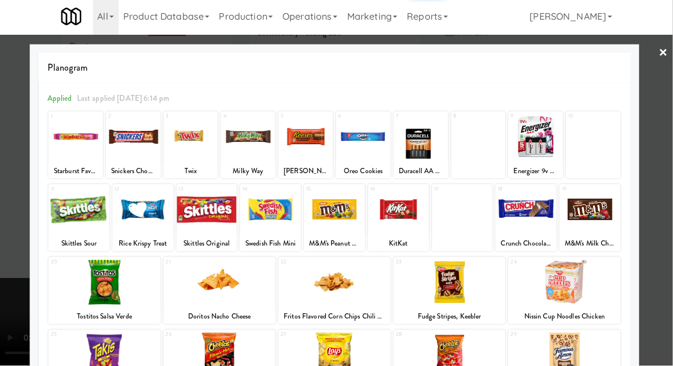
click at [666, 178] on div at bounding box center [336, 183] width 673 height 366
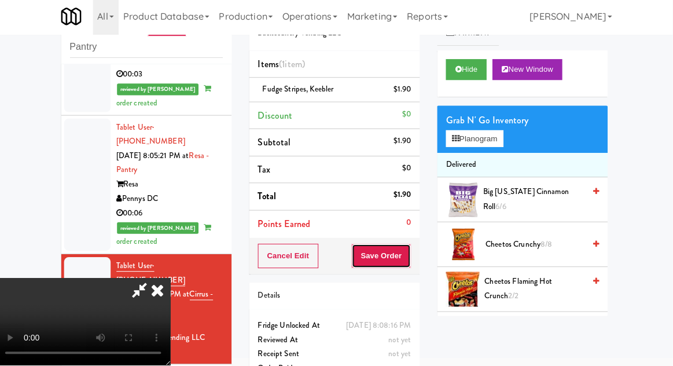
click at [409, 252] on button "Save Order" at bounding box center [383, 257] width 59 height 24
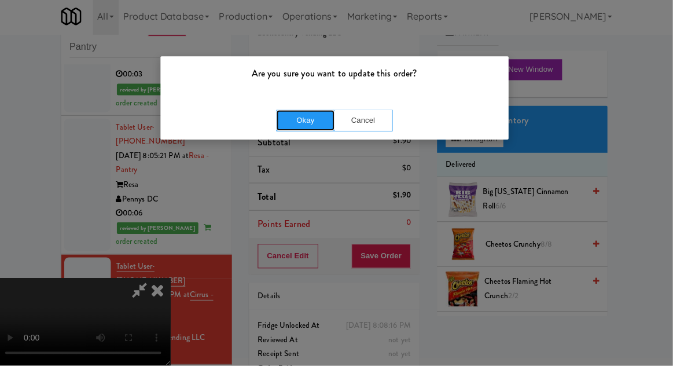
click at [298, 118] on button "Okay" at bounding box center [308, 122] width 58 height 21
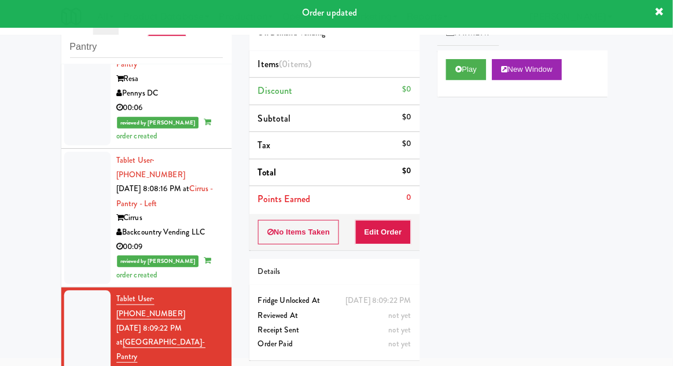
scroll to position [1567, 0]
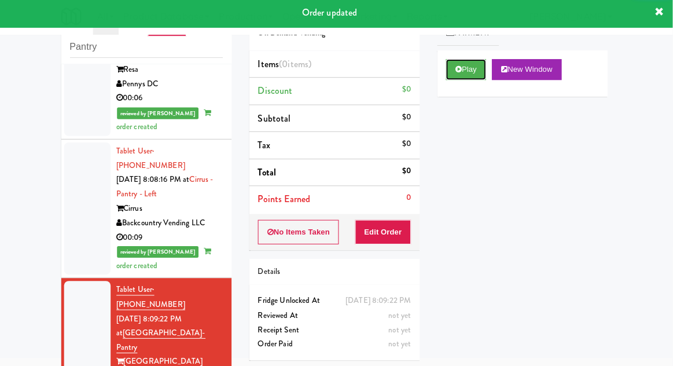
click at [456, 75] on button "Play" at bounding box center [468, 71] width 40 height 21
click at [396, 232] on button "Edit Order" at bounding box center [385, 233] width 56 height 24
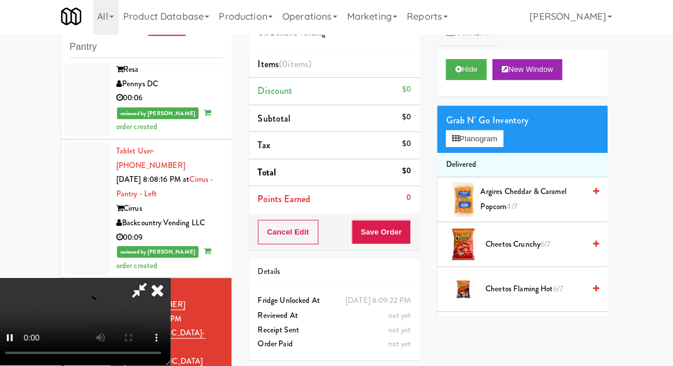
scroll to position [42, 0]
click at [504, 144] on button "Planogram" at bounding box center [476, 140] width 57 height 17
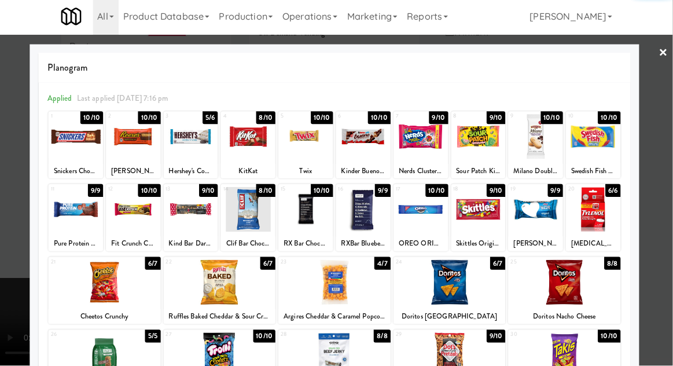
click at [99, 290] on div at bounding box center [108, 283] width 112 height 45
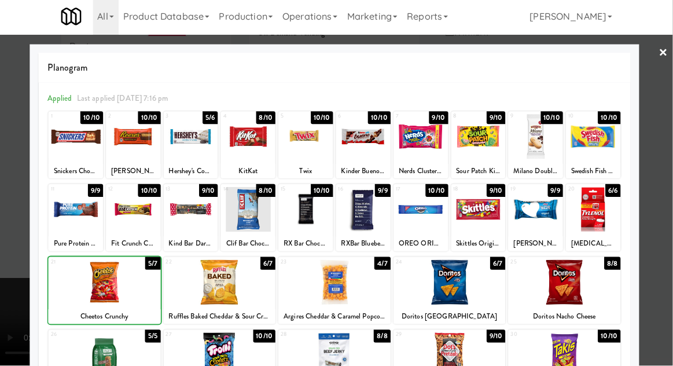
click at [664, 124] on div at bounding box center [336, 183] width 673 height 366
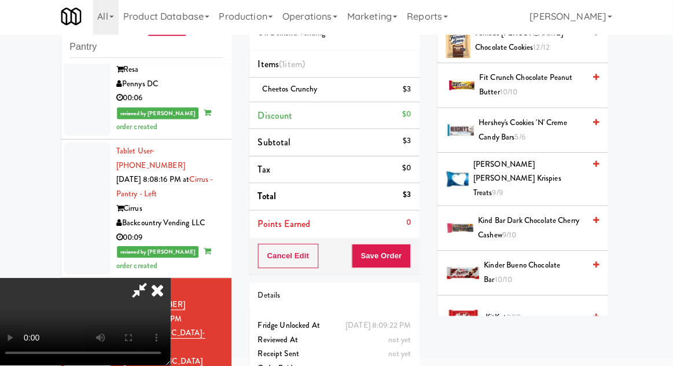
scroll to position [512, 0]
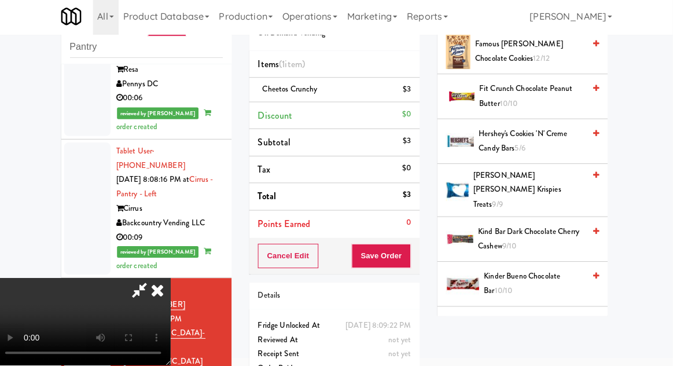
click at [553, 131] on span "Hershey's Cookies 'n' Creme Candy Bars 5/6" at bounding box center [532, 143] width 105 height 28
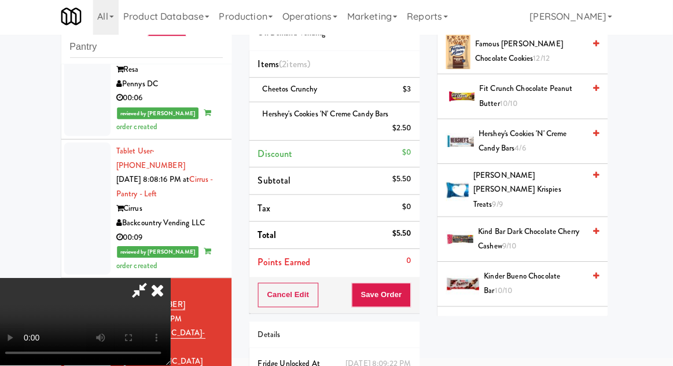
click at [539, 137] on span "Hershey's Cookies 'n' Creme Candy Bars 4/6" at bounding box center [532, 143] width 105 height 28
click at [409, 295] on button "Save Order" at bounding box center [383, 296] width 59 height 24
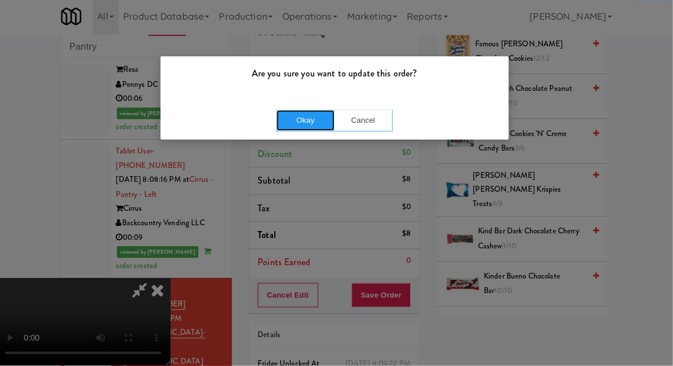
click at [312, 121] on button "Okay" at bounding box center [308, 122] width 58 height 21
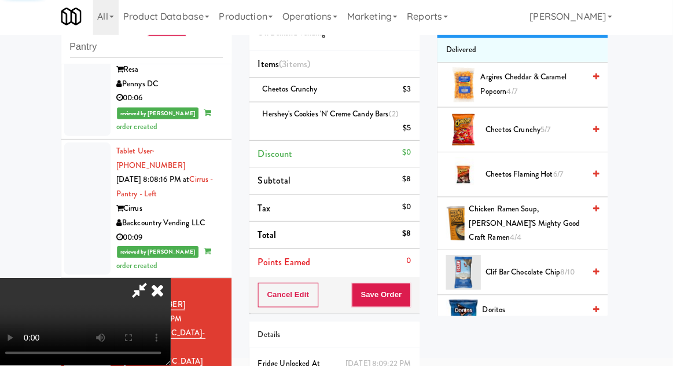
scroll to position [0, 0]
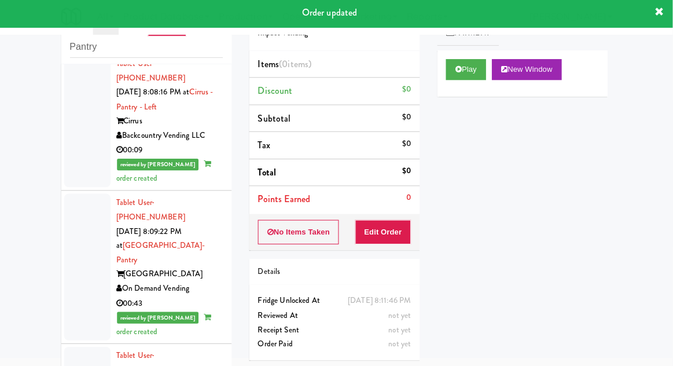
scroll to position [1661, 0]
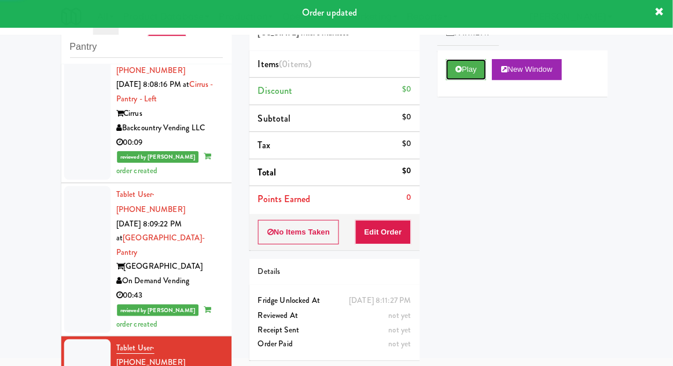
click at [448, 66] on button "Play" at bounding box center [468, 71] width 40 height 21
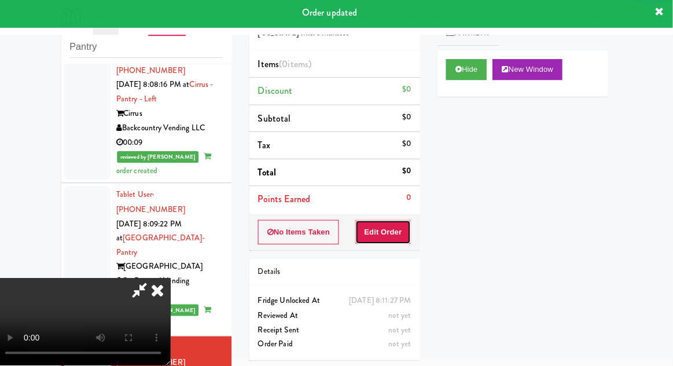
click at [397, 230] on button "Edit Order" at bounding box center [385, 233] width 56 height 24
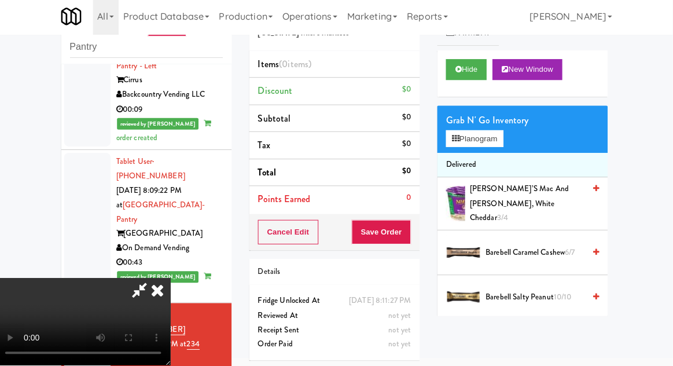
scroll to position [42, 0]
click at [501, 135] on button "Planogram" at bounding box center [476, 140] width 57 height 17
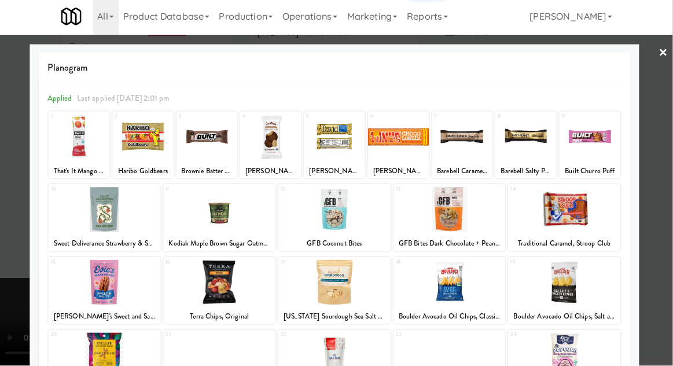
click at [149, 144] on div at bounding box center [146, 138] width 61 height 45
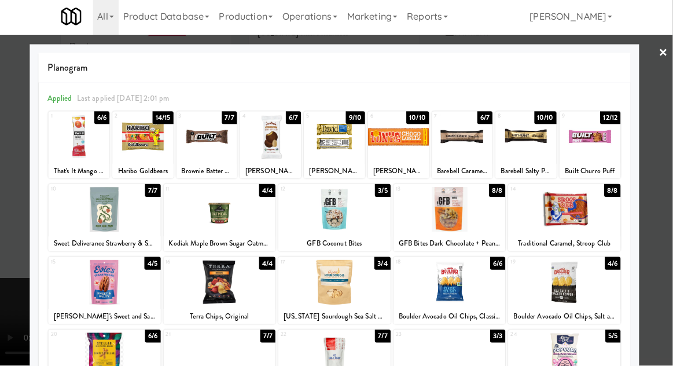
click at [657, 123] on div at bounding box center [336, 183] width 673 height 366
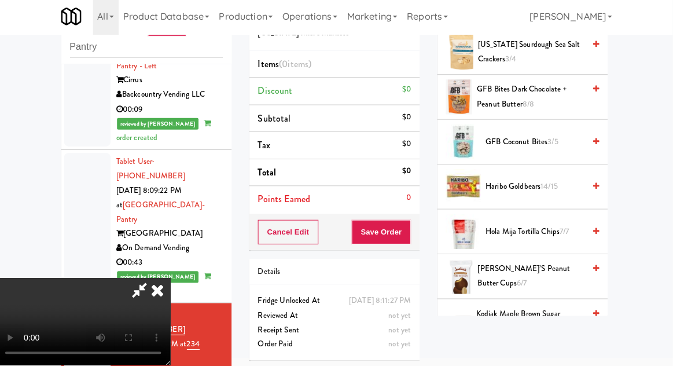
scroll to position [698, 0]
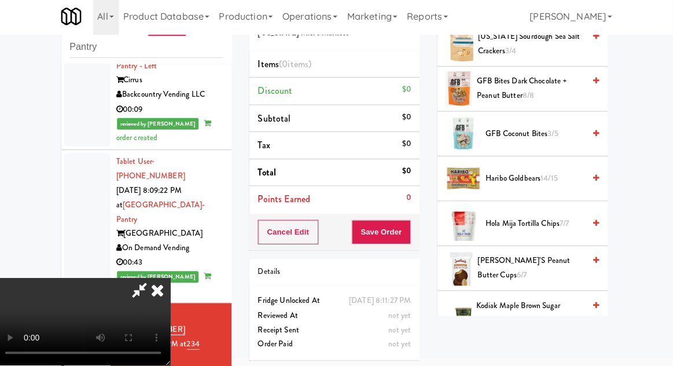
click at [552, 174] on span "14/15" at bounding box center [550, 179] width 17 height 11
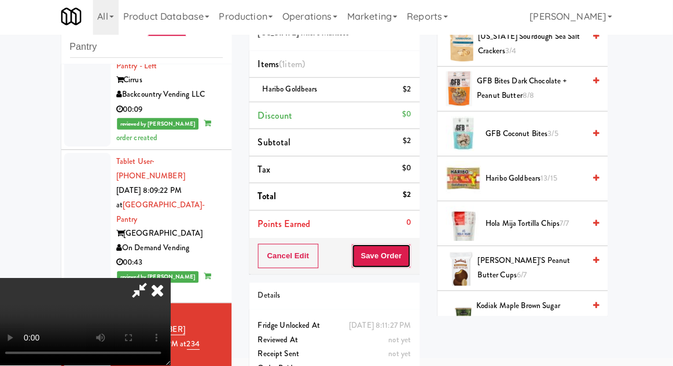
click at [406, 258] on button "Save Order" at bounding box center [383, 257] width 59 height 24
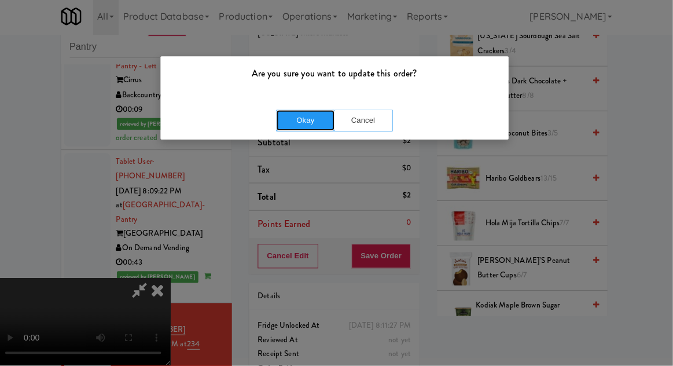
click at [316, 124] on button "Okay" at bounding box center [308, 122] width 58 height 21
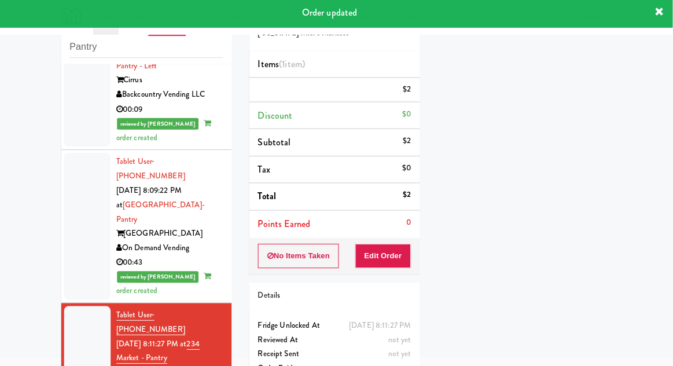
scroll to position [0, 0]
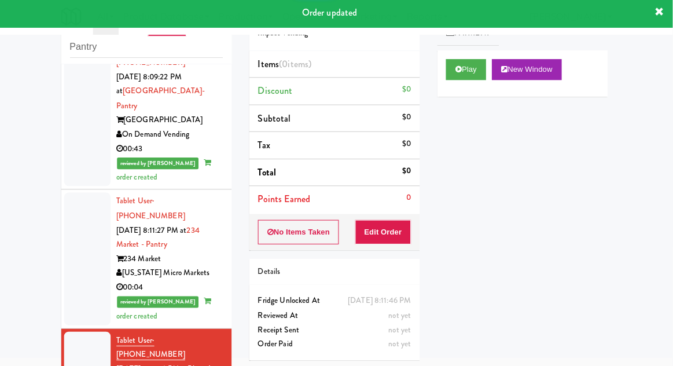
scroll to position [1814, 0]
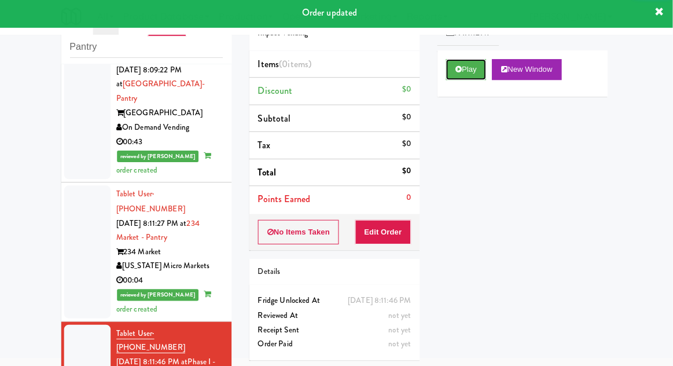
click at [456, 74] on button "Play" at bounding box center [468, 71] width 40 height 21
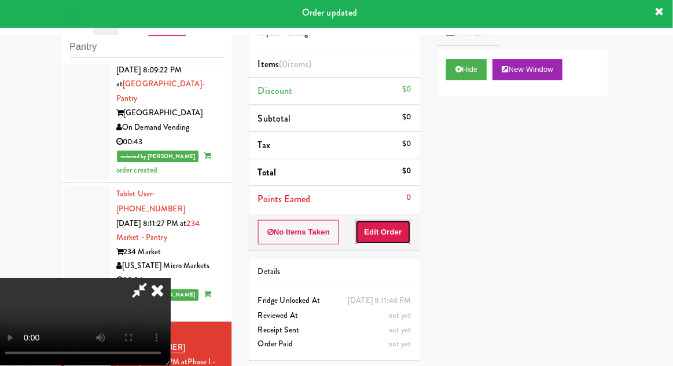
click at [398, 230] on button "Edit Order" at bounding box center [385, 233] width 56 height 24
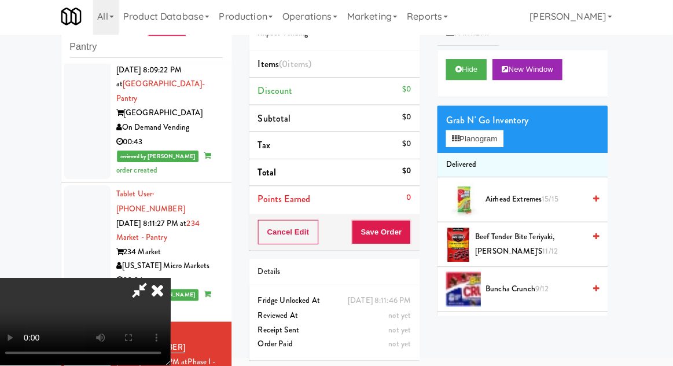
scroll to position [0, 0]
click at [501, 132] on button "Planogram" at bounding box center [476, 140] width 57 height 17
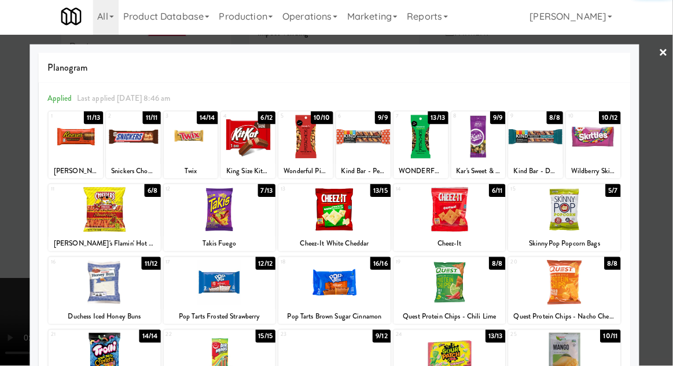
click at [212, 219] on div at bounding box center [223, 210] width 112 height 45
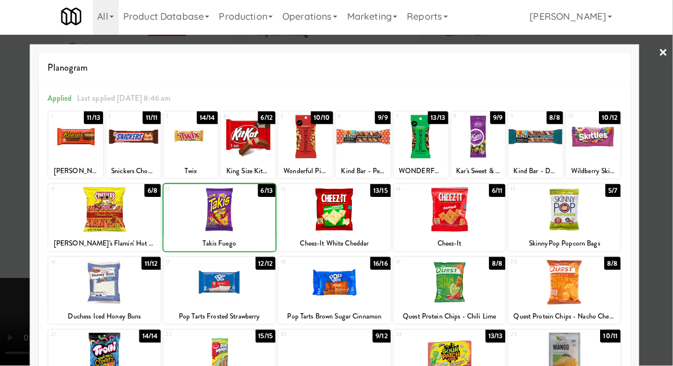
click at [205, 215] on div at bounding box center [223, 210] width 112 height 45
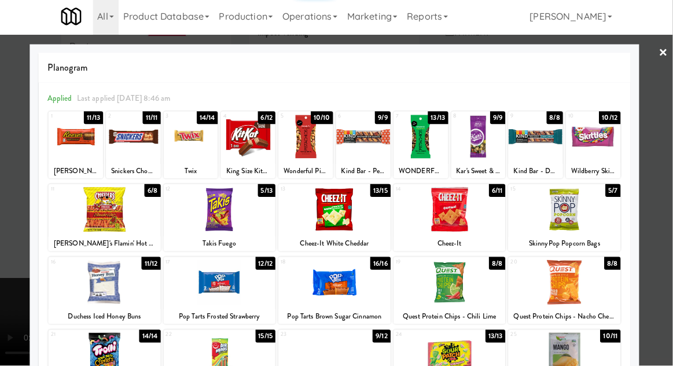
click at [668, 120] on div at bounding box center [336, 183] width 673 height 366
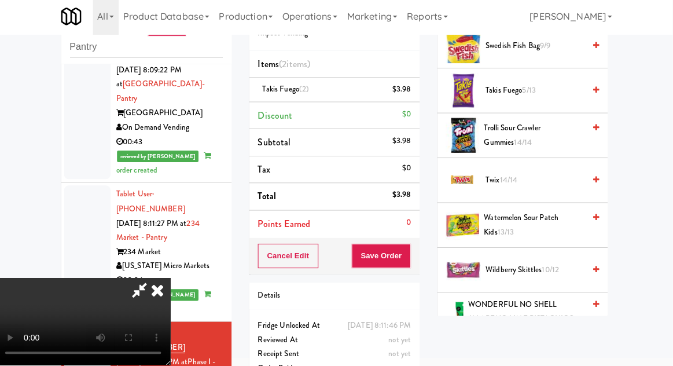
scroll to position [1115, 0]
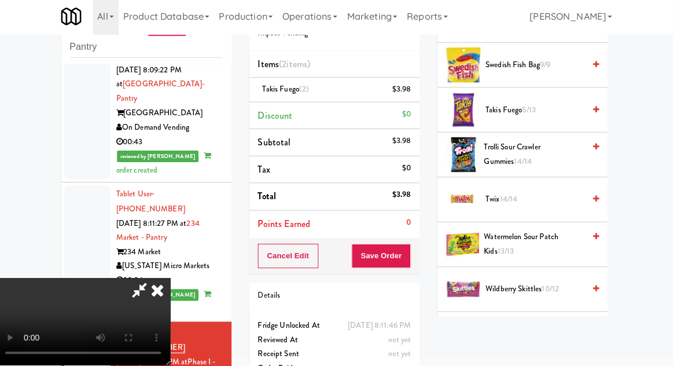
click at [535, 112] on span "5/13" at bounding box center [529, 111] width 13 height 11
click at [547, 107] on span "Takis Fuego 4/13" at bounding box center [536, 112] width 98 height 14
click at [543, 112] on span "Takis Fuego 3/13" at bounding box center [536, 112] width 98 height 14
click at [408, 257] on button "Save Order" at bounding box center [383, 257] width 59 height 24
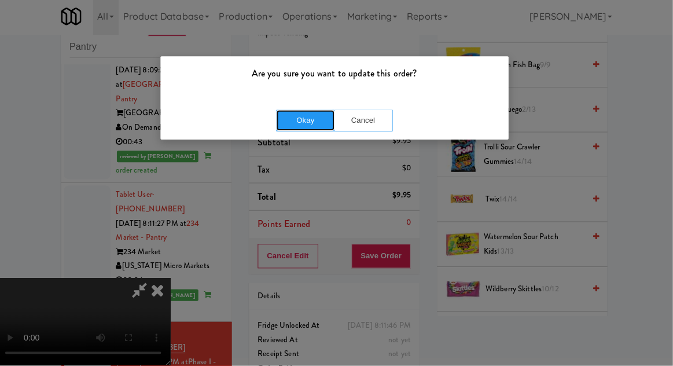
click at [295, 120] on button "Okay" at bounding box center [308, 122] width 58 height 21
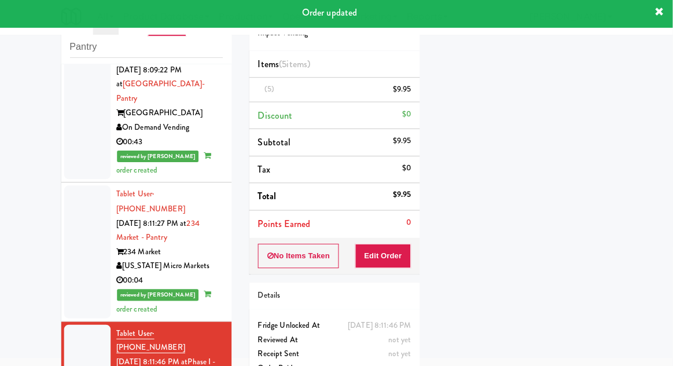
scroll to position [0, 0]
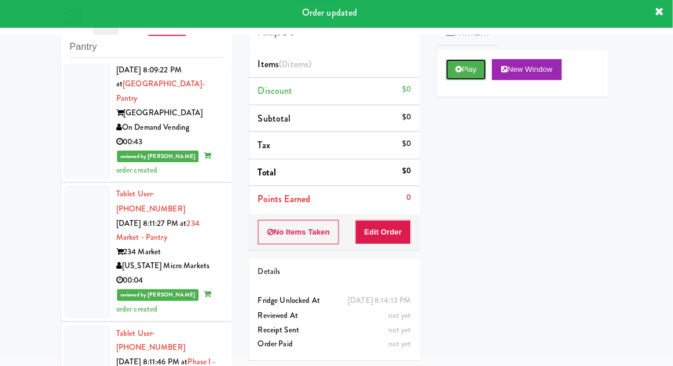
click at [449, 81] on button "Play" at bounding box center [468, 71] width 40 height 21
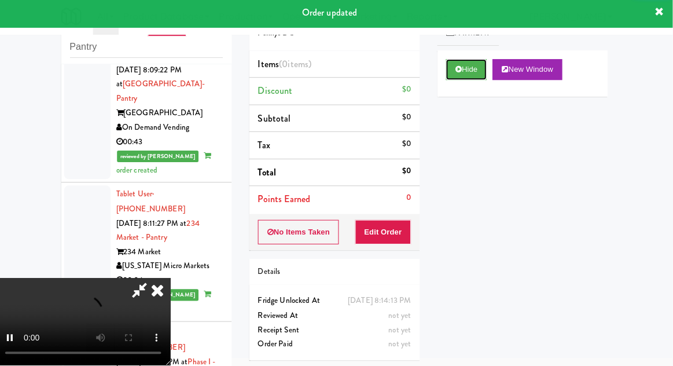
click at [448, 63] on button "Hide" at bounding box center [468, 71] width 41 height 21
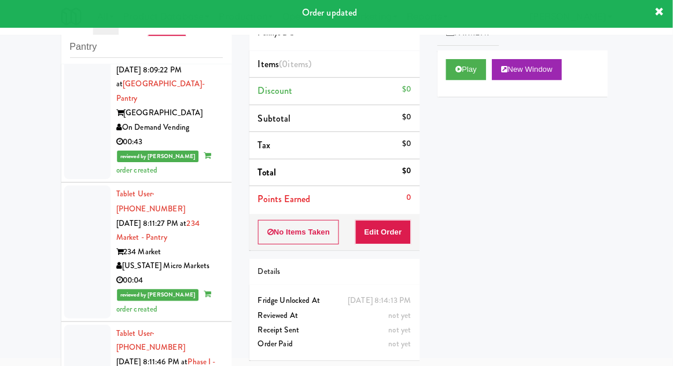
click at [460, 87] on div "Play New Window" at bounding box center [524, 76] width 170 height 46
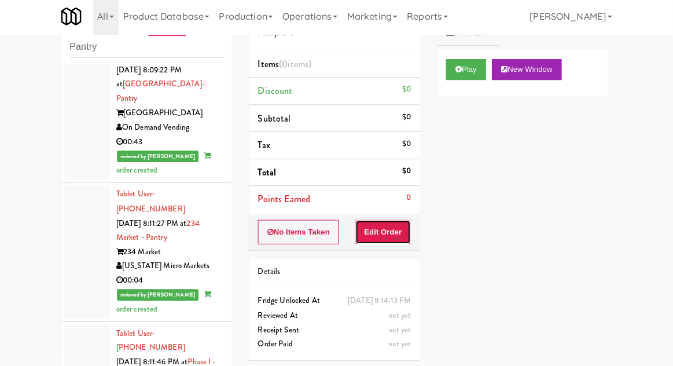
click at [391, 239] on button "Edit Order" at bounding box center [385, 233] width 56 height 24
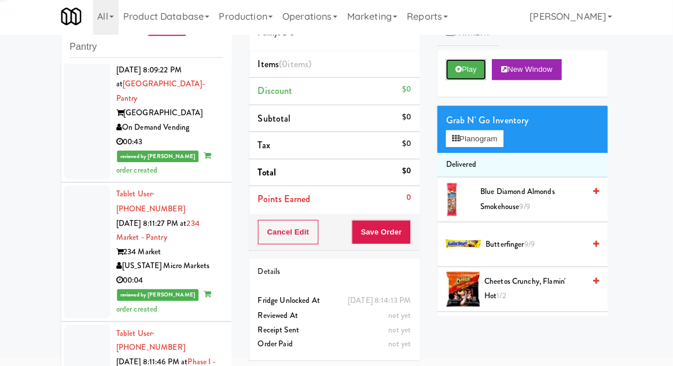
click at [456, 71] on button "Play" at bounding box center [468, 71] width 40 height 21
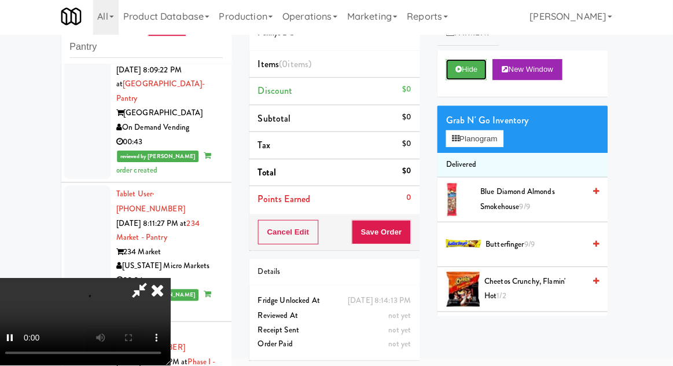
scroll to position [42, 0]
click at [495, 147] on button "Planogram" at bounding box center [476, 140] width 57 height 17
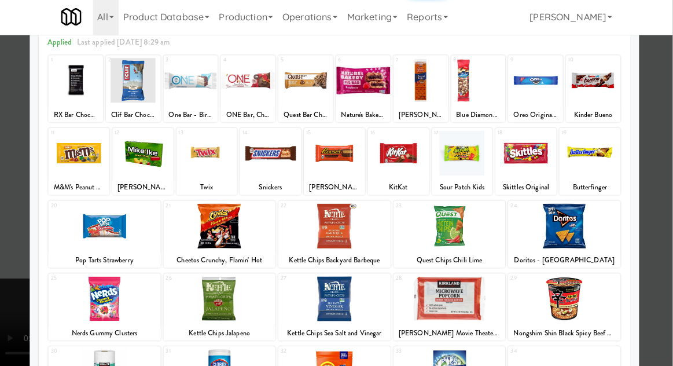
scroll to position [56, 0]
click at [112, 301] on div at bounding box center [108, 299] width 112 height 45
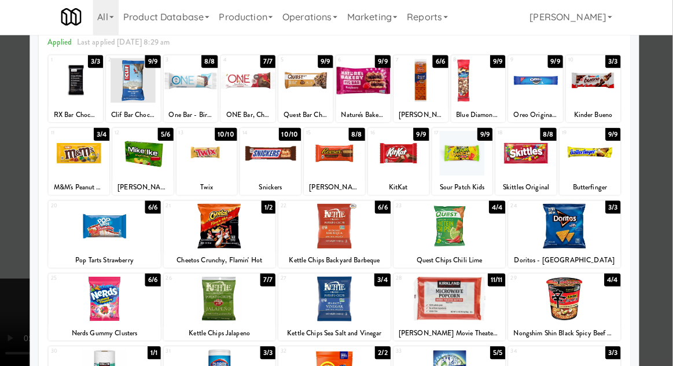
click at [105, 307] on div at bounding box center [108, 299] width 112 height 45
click at [665, 87] on div at bounding box center [336, 183] width 673 height 366
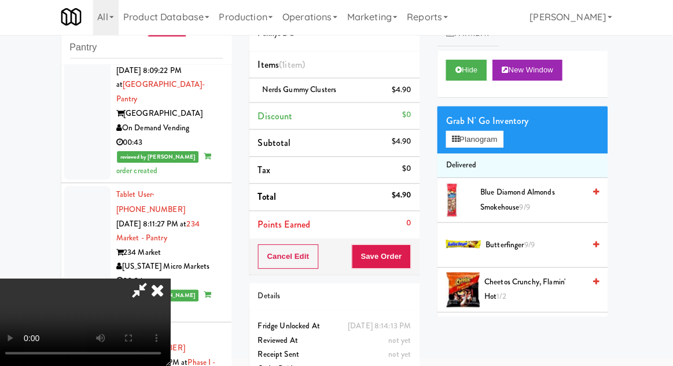
click at [419, 263] on div "Cancel Edit Save Order" at bounding box center [337, 257] width 170 height 36
click at [156, 279] on icon at bounding box center [143, 290] width 27 height 23
click at [368, 249] on button "Save Order" at bounding box center [383, 257] width 59 height 24
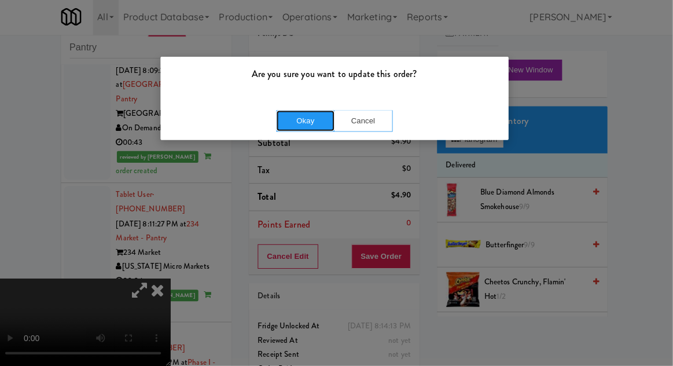
click at [296, 129] on button "Okay" at bounding box center [308, 122] width 58 height 21
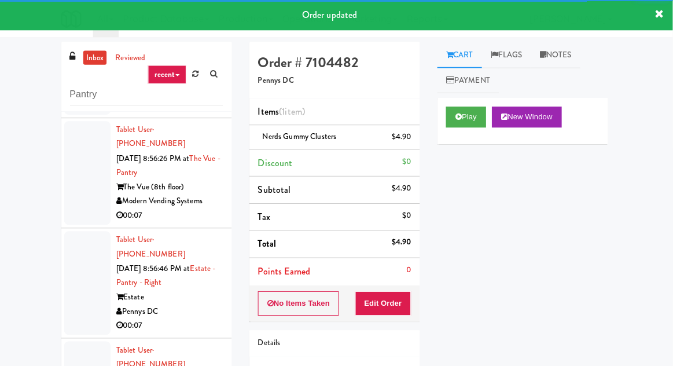
click at [91, 63] on link "inbox" at bounding box center [99, 57] width 24 height 14
